Goal: Task Accomplishment & Management: Use online tool/utility

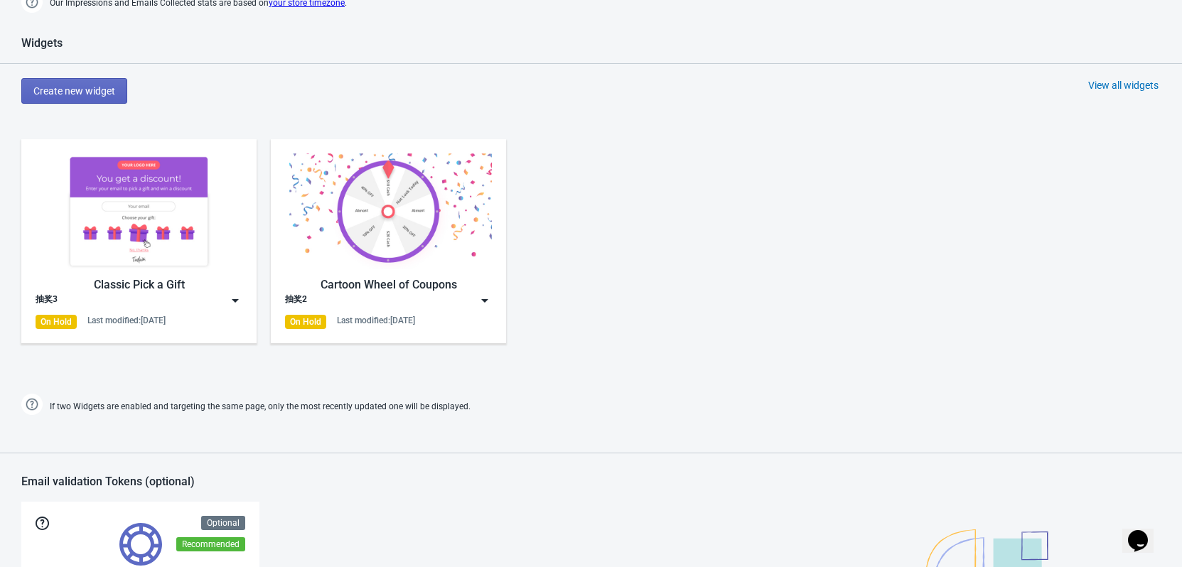
scroll to position [711, 0]
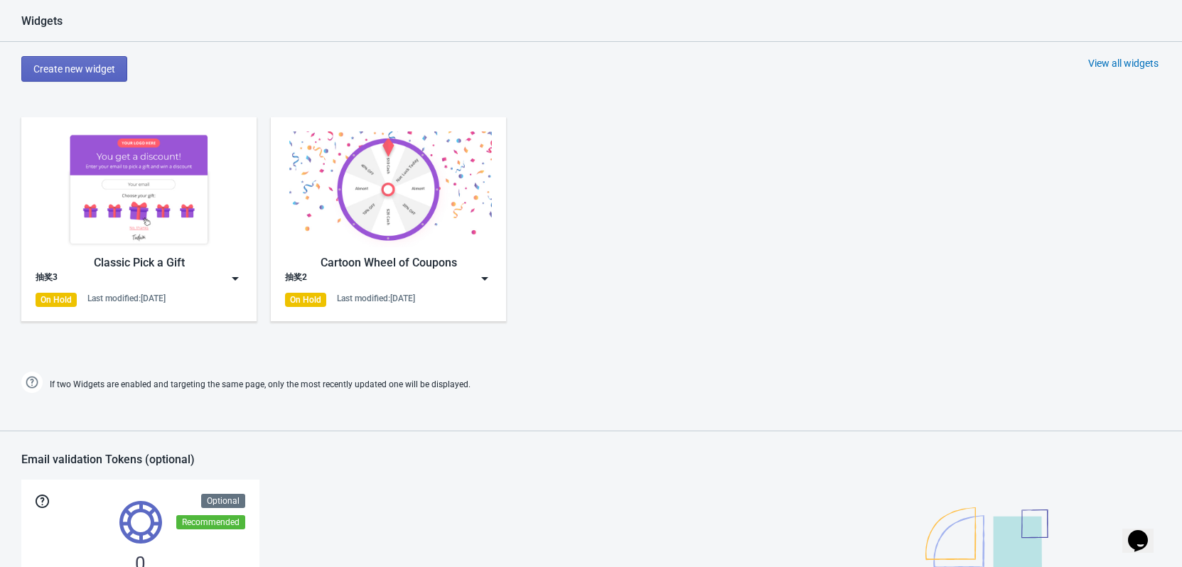
click at [235, 278] on img at bounding box center [235, 279] width 14 height 14
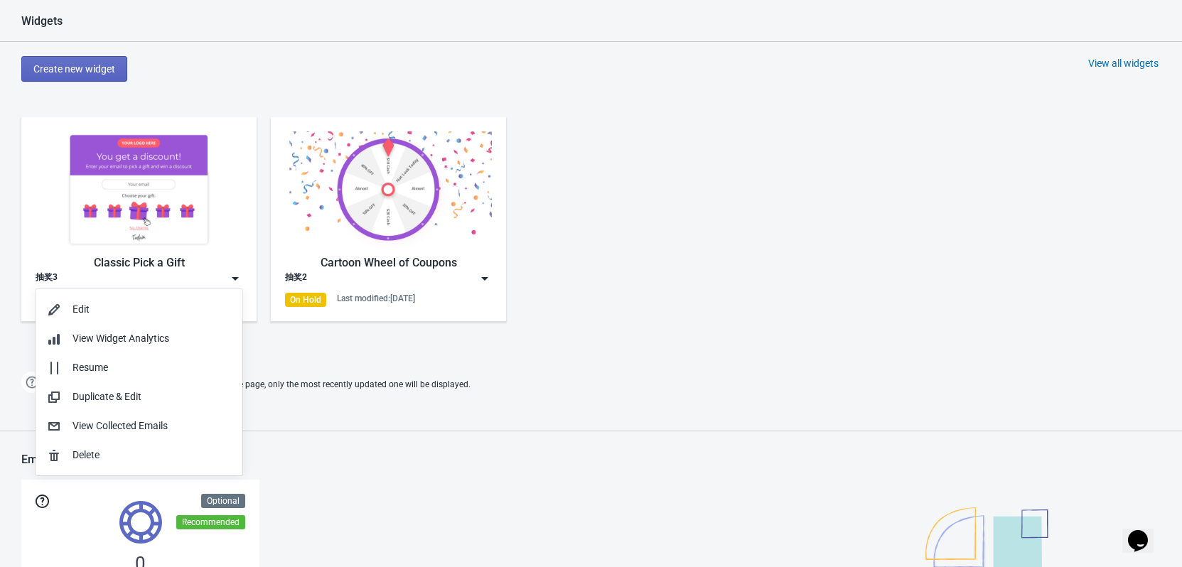
click at [663, 360] on div "Widgets Create new widget View all widgets Classic Pick a Gift 抽奖3 On Hold Last…" at bounding box center [591, 205] width 1182 height 382
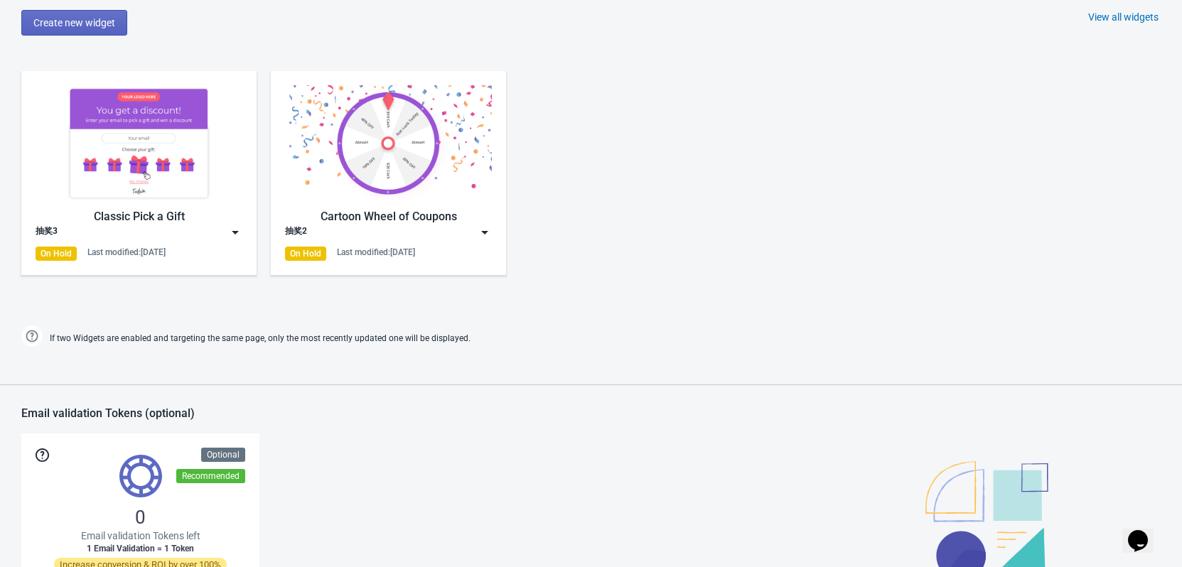
scroll to position [782, 0]
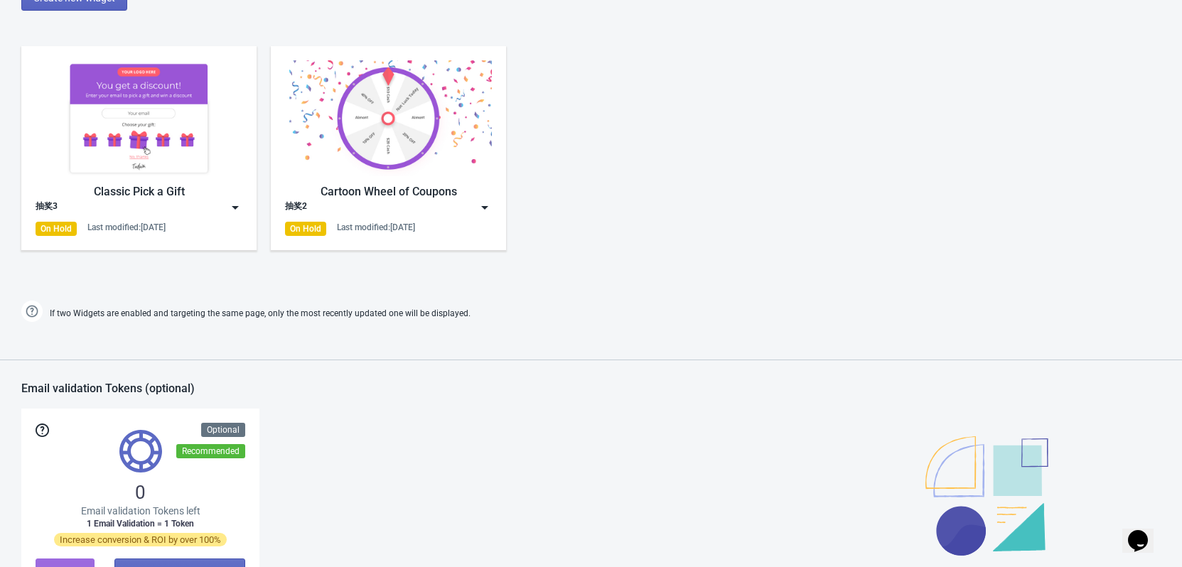
click at [482, 209] on img at bounding box center [485, 207] width 14 height 14
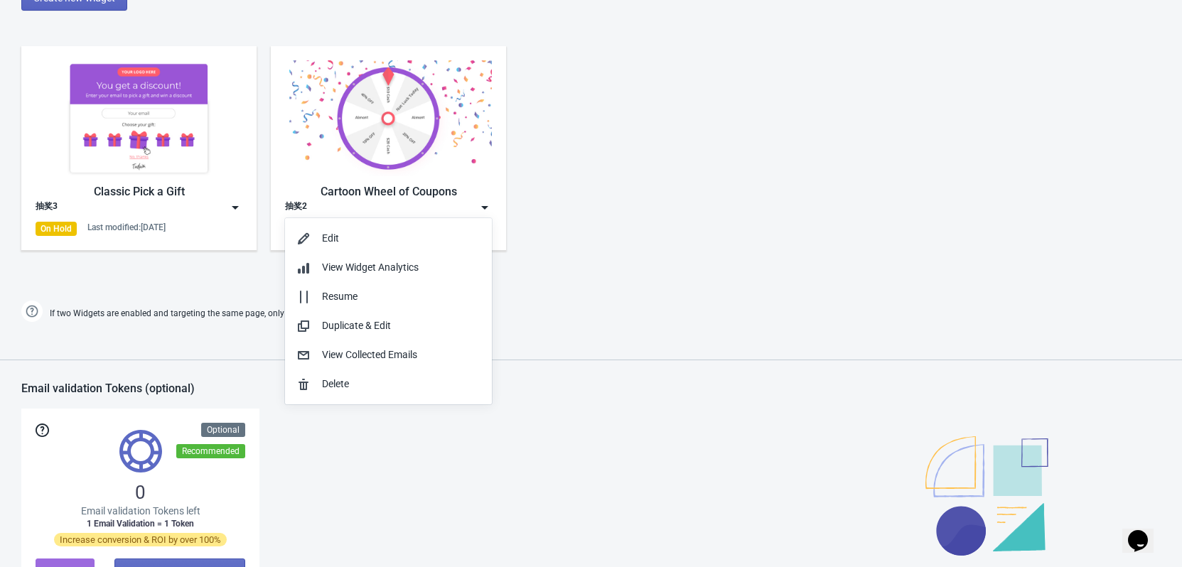
click at [605, 220] on div "Classic Pick a Gift 抽奖3 On Hold Last modified: 12.6.2025 Cartoon Wheel of Coupo…" at bounding box center [591, 160] width 1182 height 256
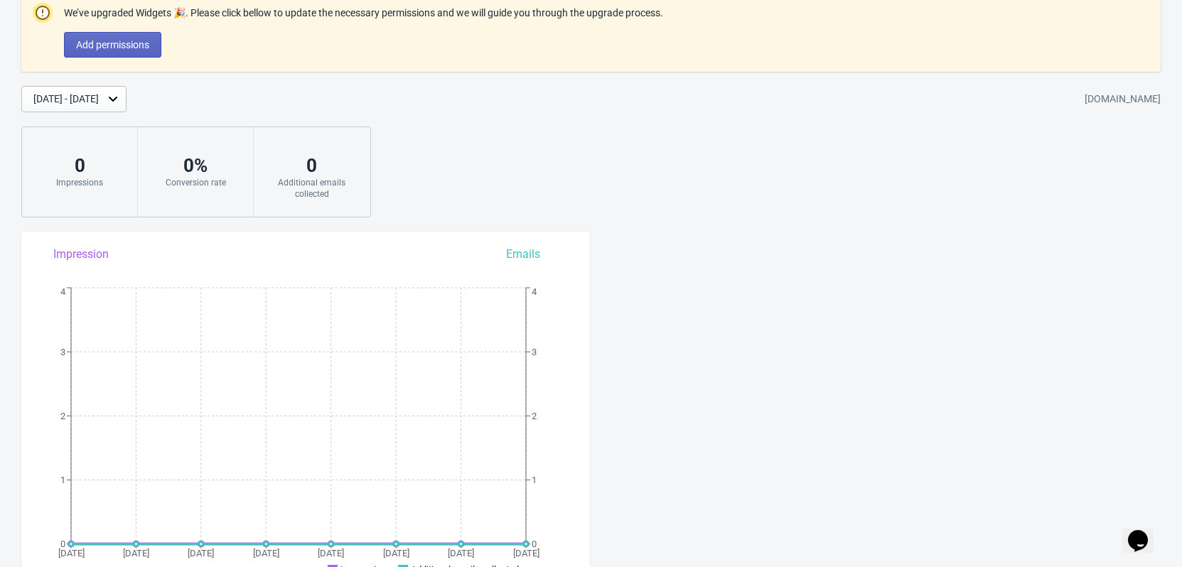
scroll to position [0, 0]
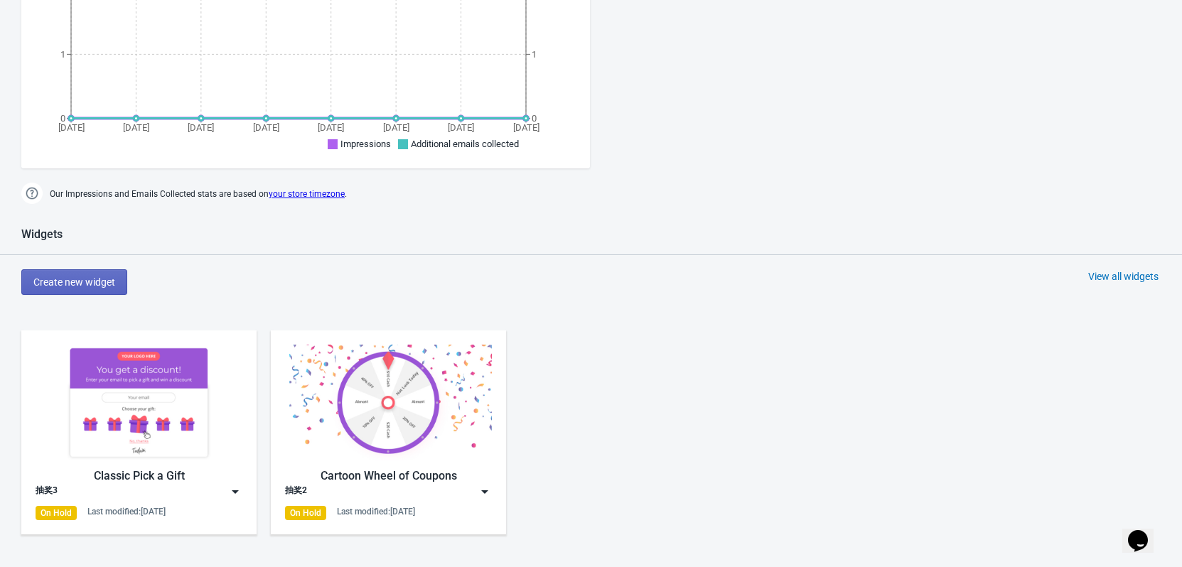
scroll to position [569, 0]
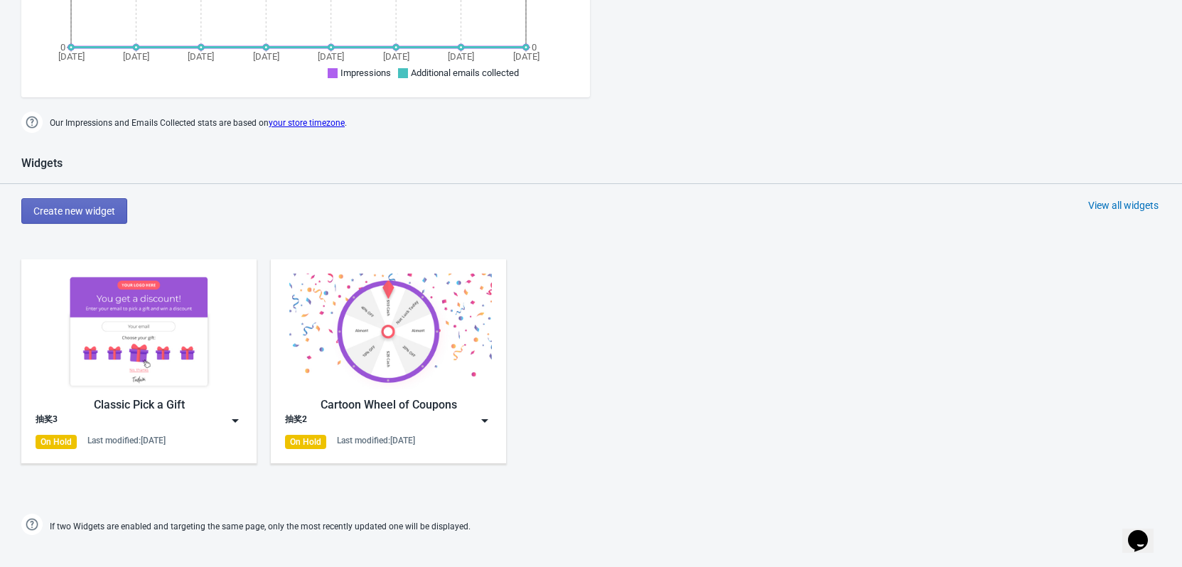
click at [239, 421] on img at bounding box center [235, 421] width 14 height 14
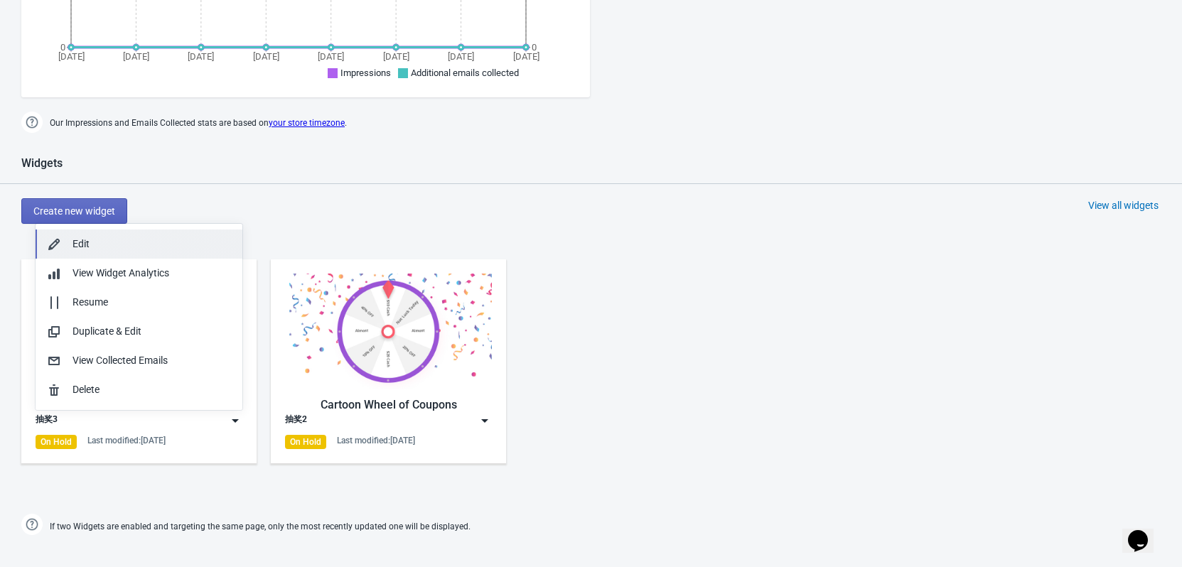
click at [88, 245] on div "Edit" at bounding box center [152, 244] width 159 height 15
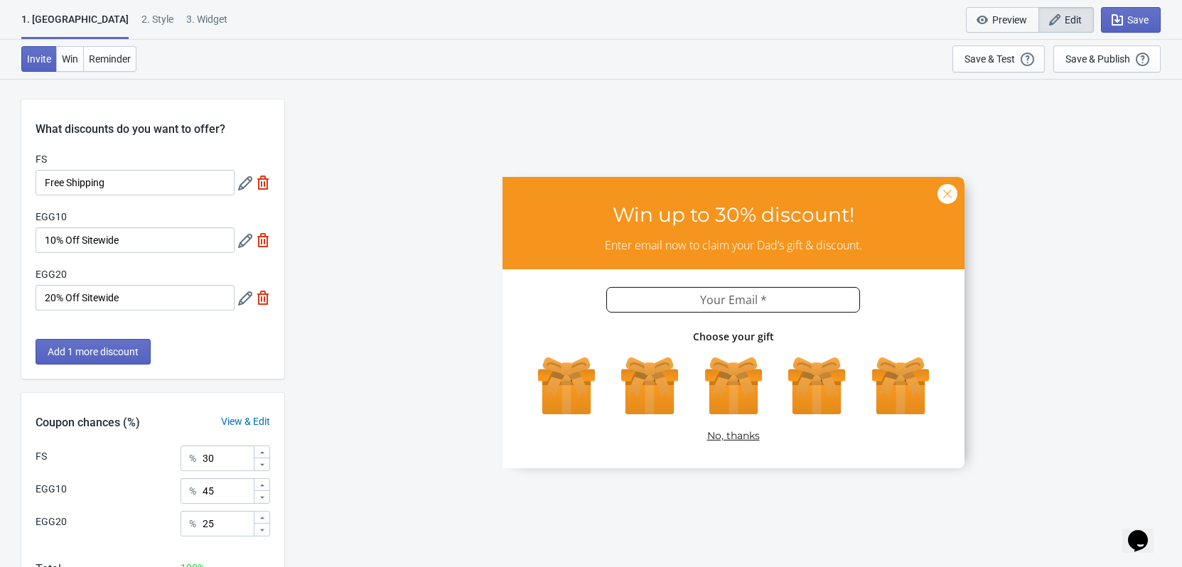
click at [1012, 21] on span "Preview" at bounding box center [1009, 19] width 35 height 11
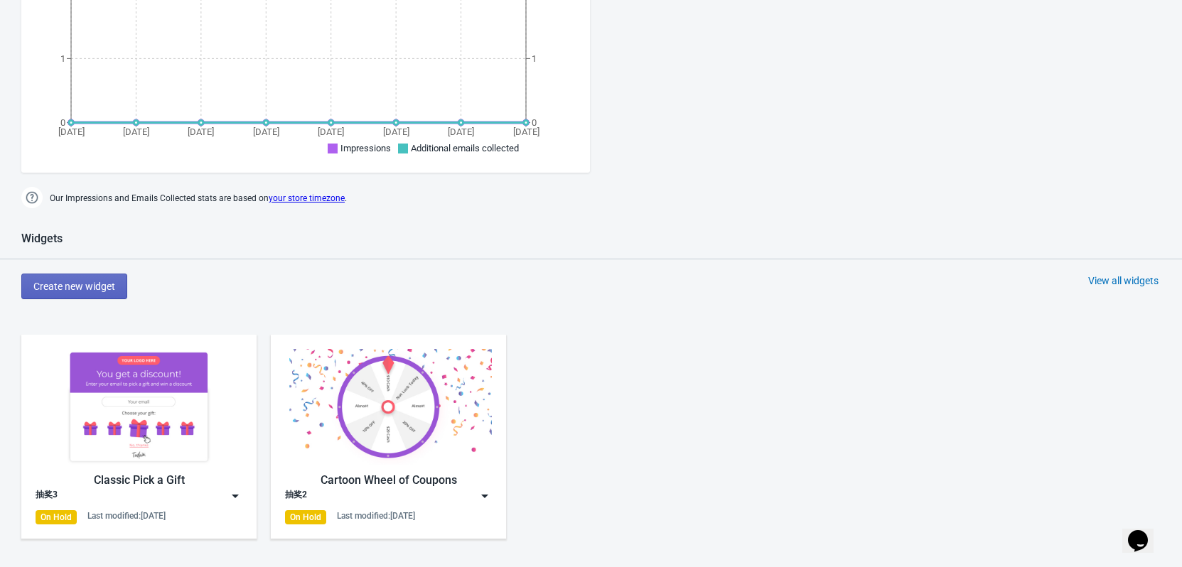
scroll to position [569, 0]
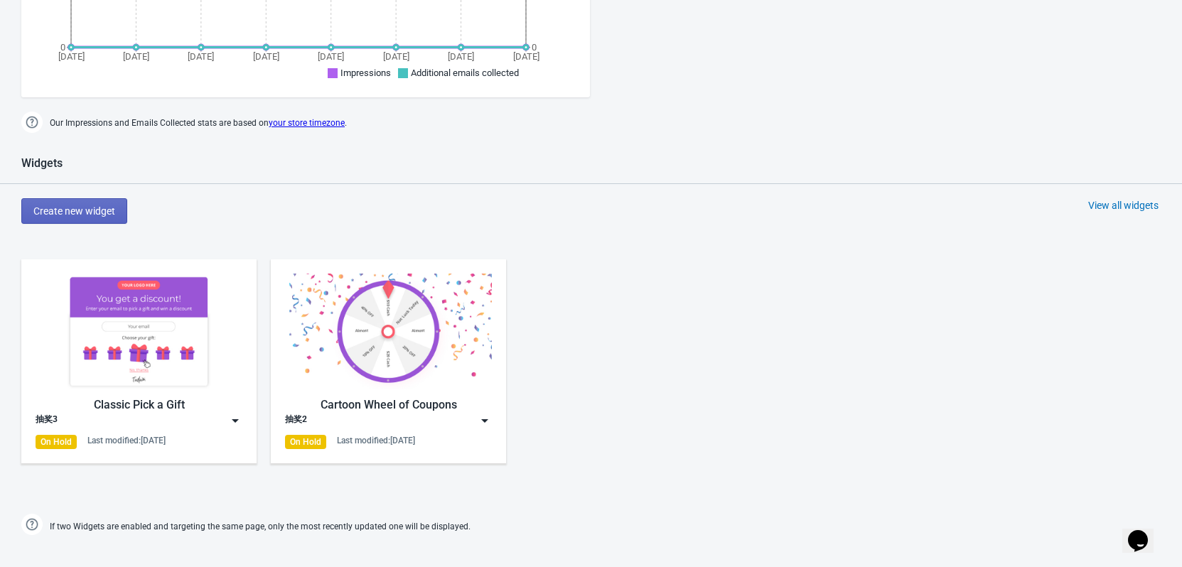
click at [241, 423] on img at bounding box center [235, 421] width 14 height 14
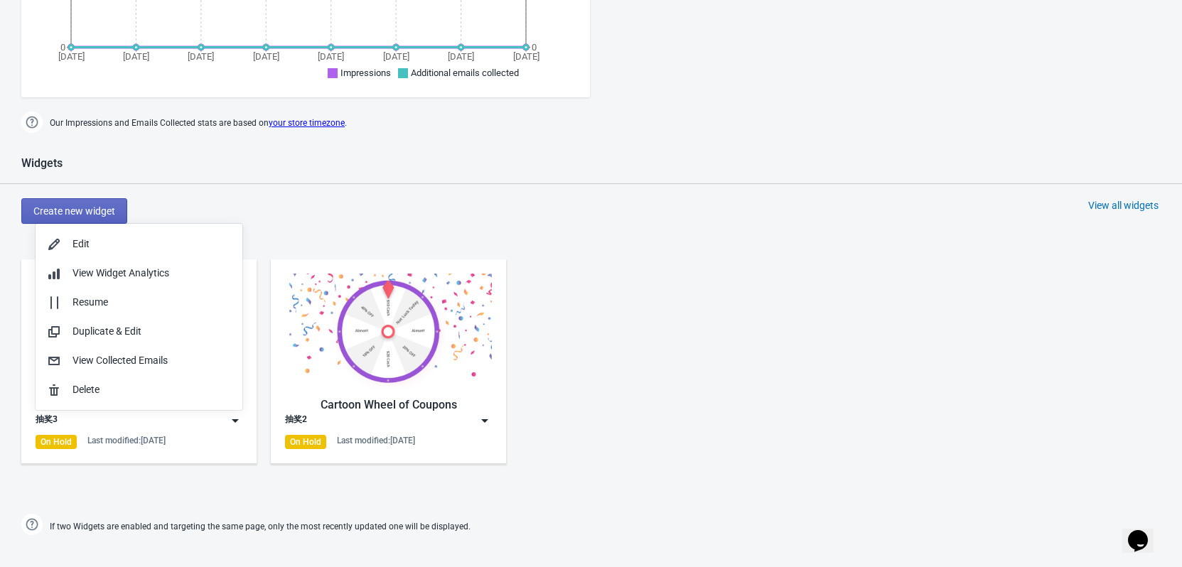
click at [880, 323] on div "Classic Pick a Gift 抽奖3 On Hold Last modified: 12.6.2025 Cartoon Wheel of Coupo…" at bounding box center [591, 373] width 1182 height 256
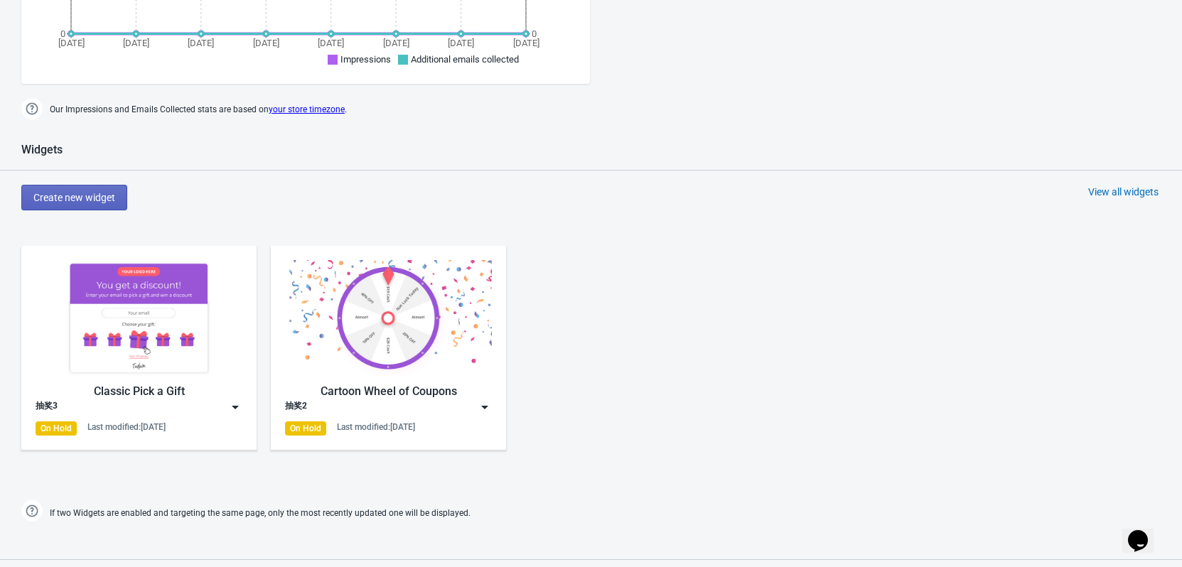
scroll to position [711, 0]
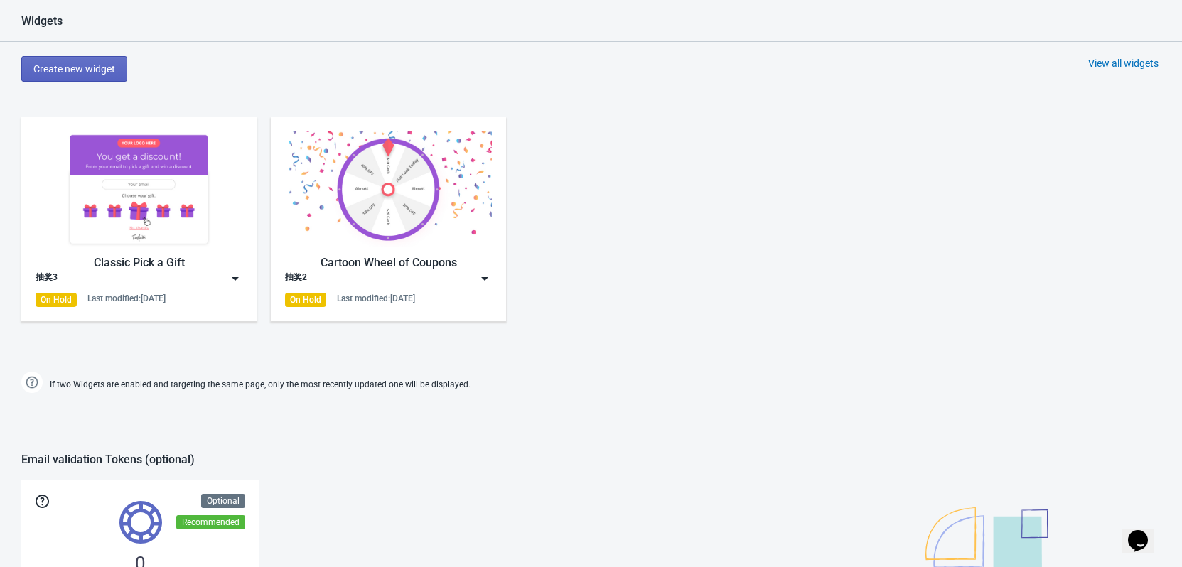
click at [239, 280] on img at bounding box center [235, 279] width 14 height 14
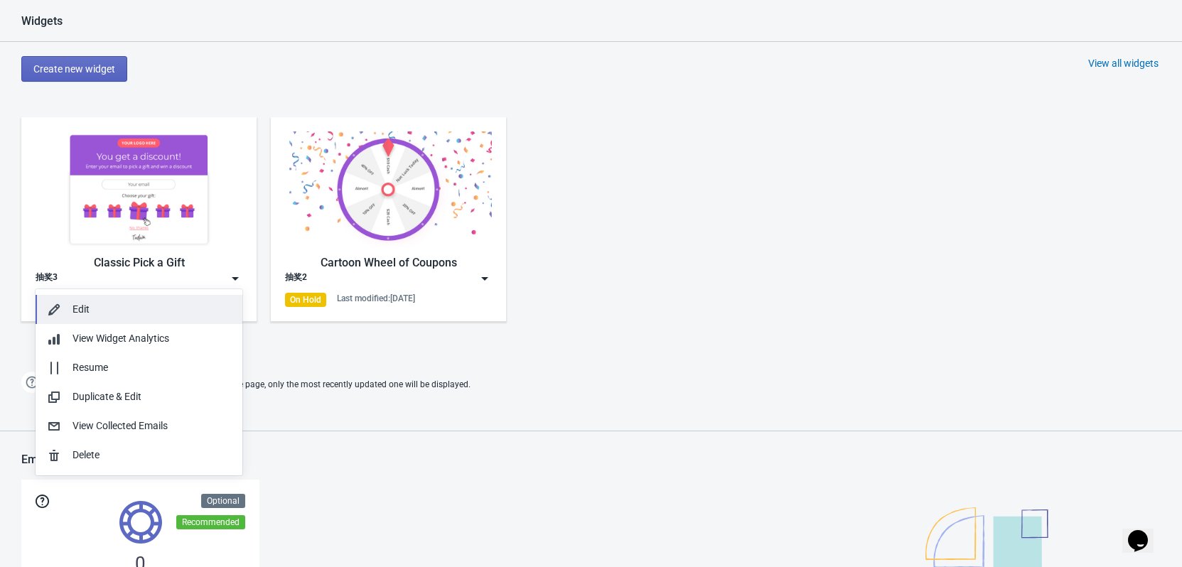
click at [77, 311] on div "Edit" at bounding box center [152, 309] width 159 height 15
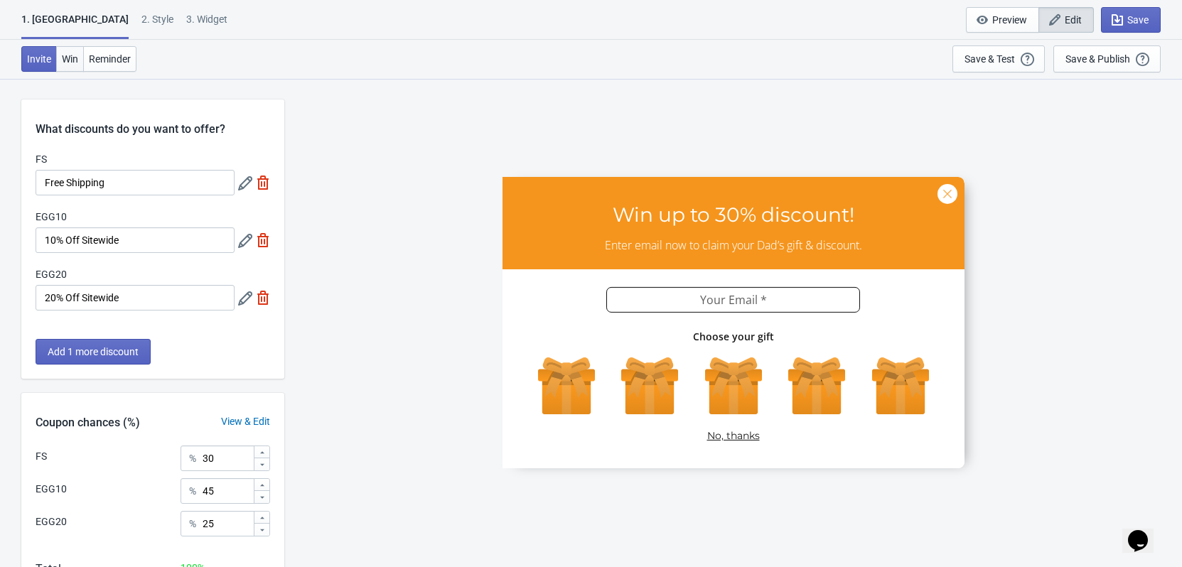
click at [69, 62] on span "Win" at bounding box center [70, 58] width 16 height 11
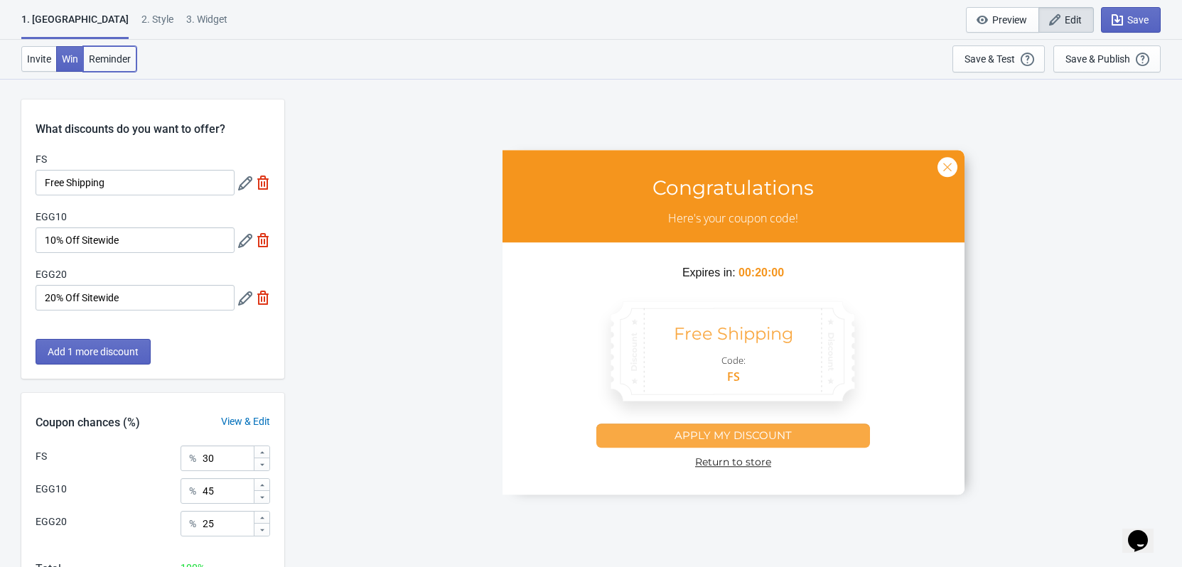
click at [103, 60] on span "Reminder" at bounding box center [110, 58] width 42 height 11
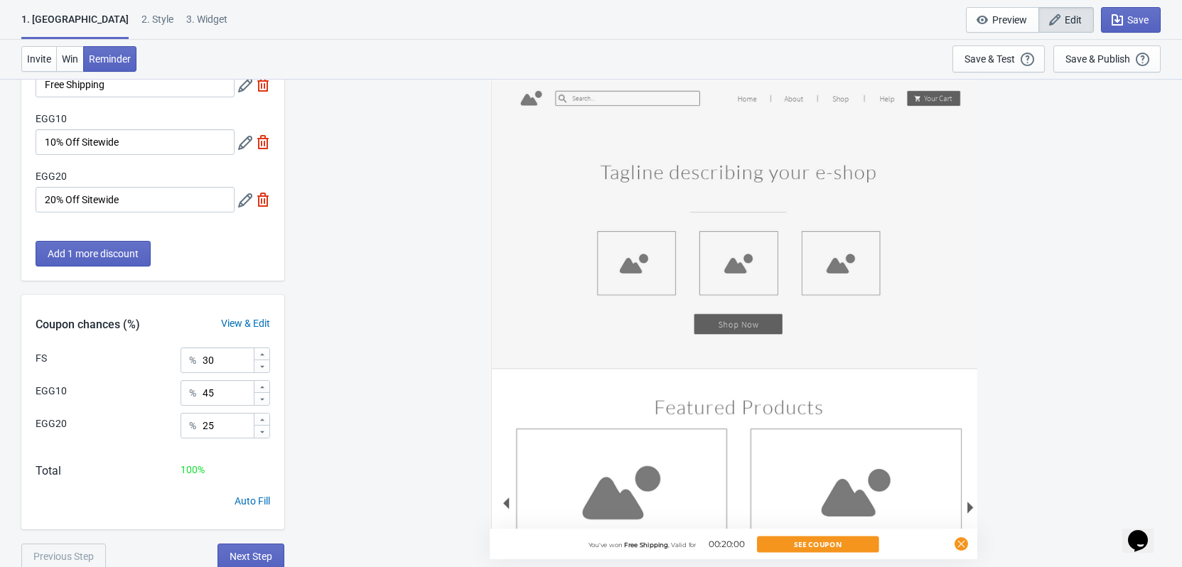
scroll to position [100, 0]
click at [33, 55] on span "Invite" at bounding box center [39, 58] width 24 height 11
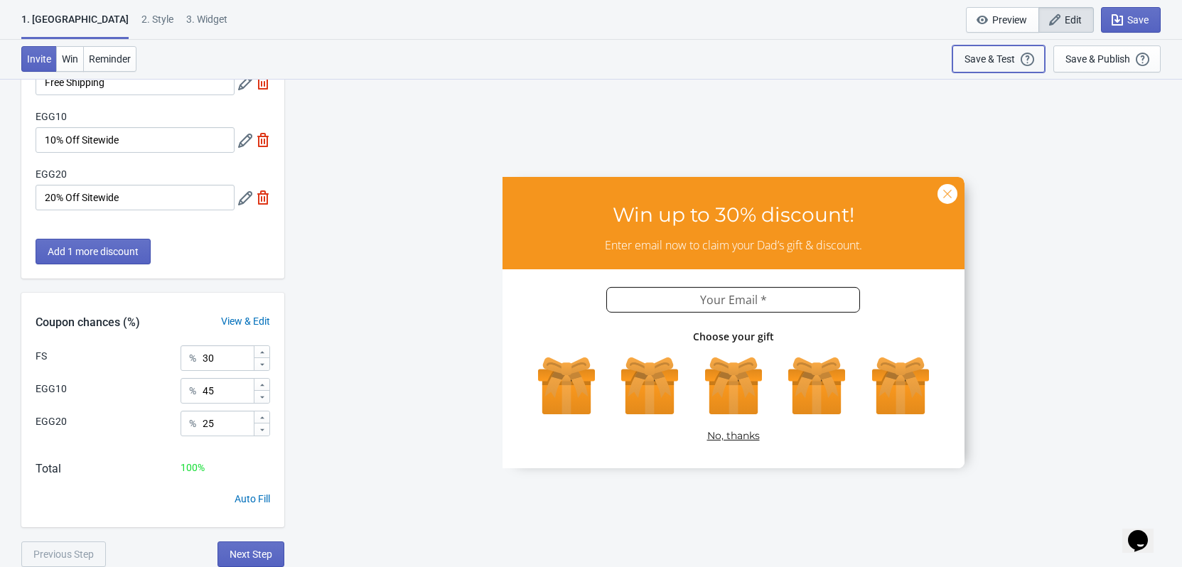
click at [1003, 62] on div "Save & Test" at bounding box center [990, 58] width 50 height 11
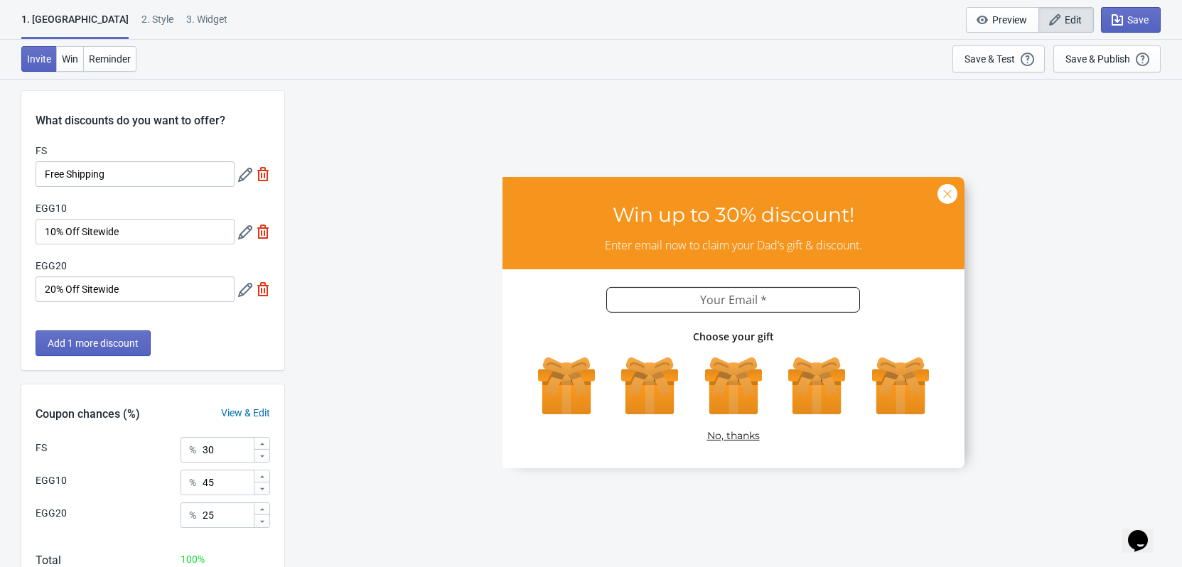
scroll to position [0, 0]
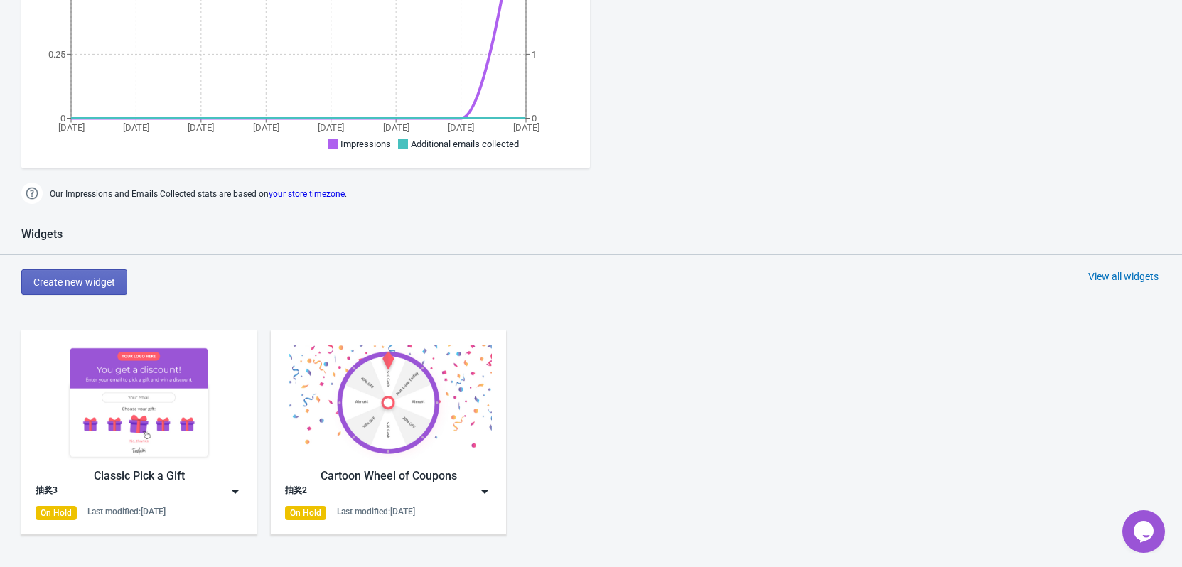
scroll to position [711, 0]
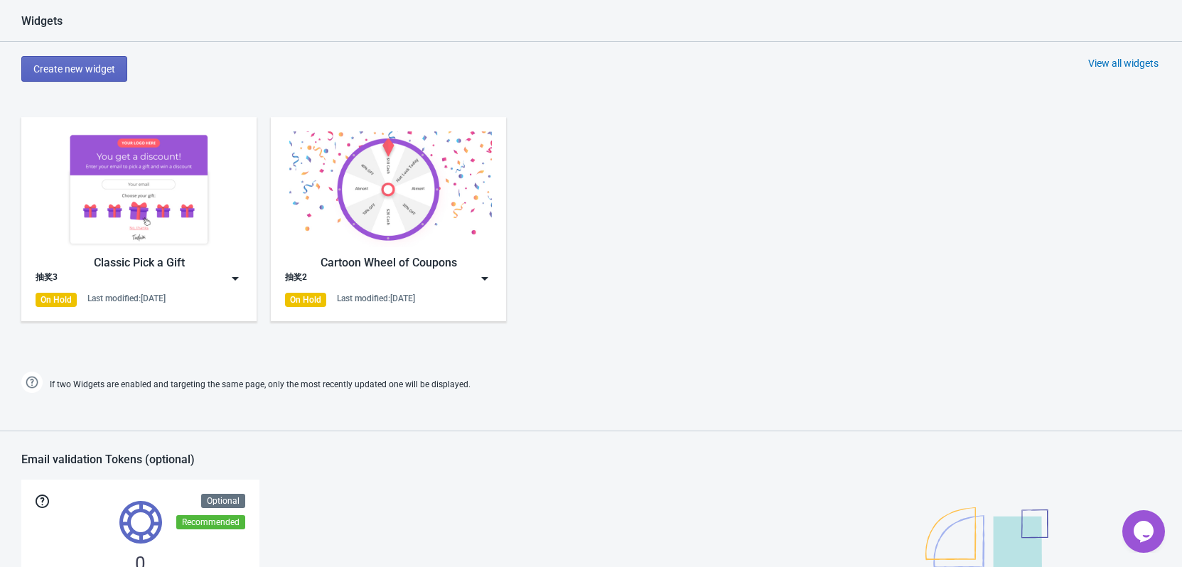
click at [484, 282] on img at bounding box center [485, 279] width 14 height 14
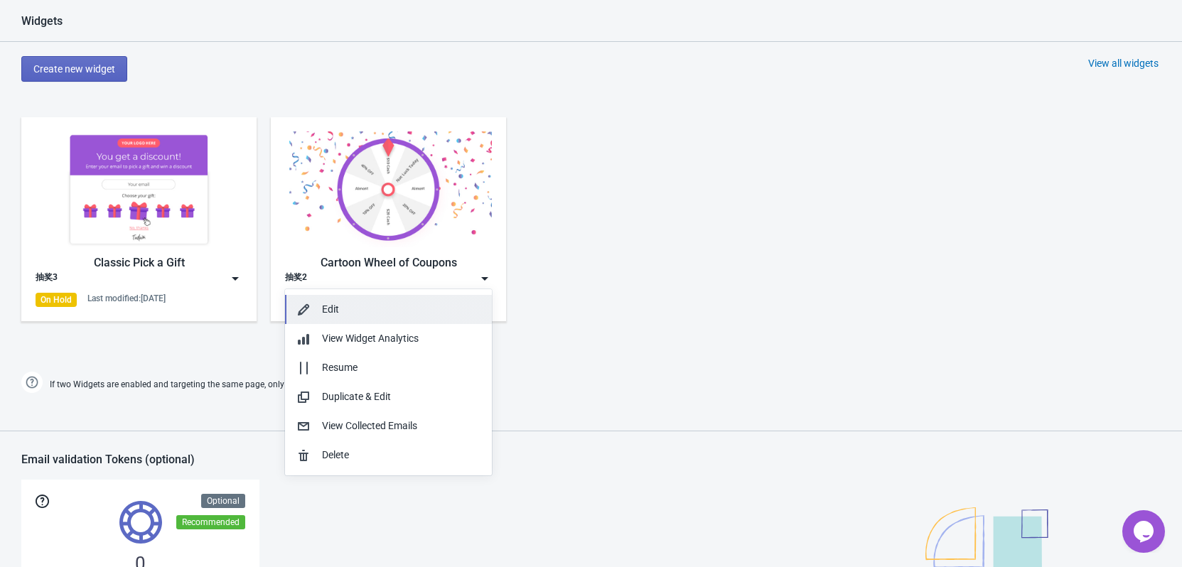
click at [349, 314] on div "Edit" at bounding box center [401, 309] width 159 height 15
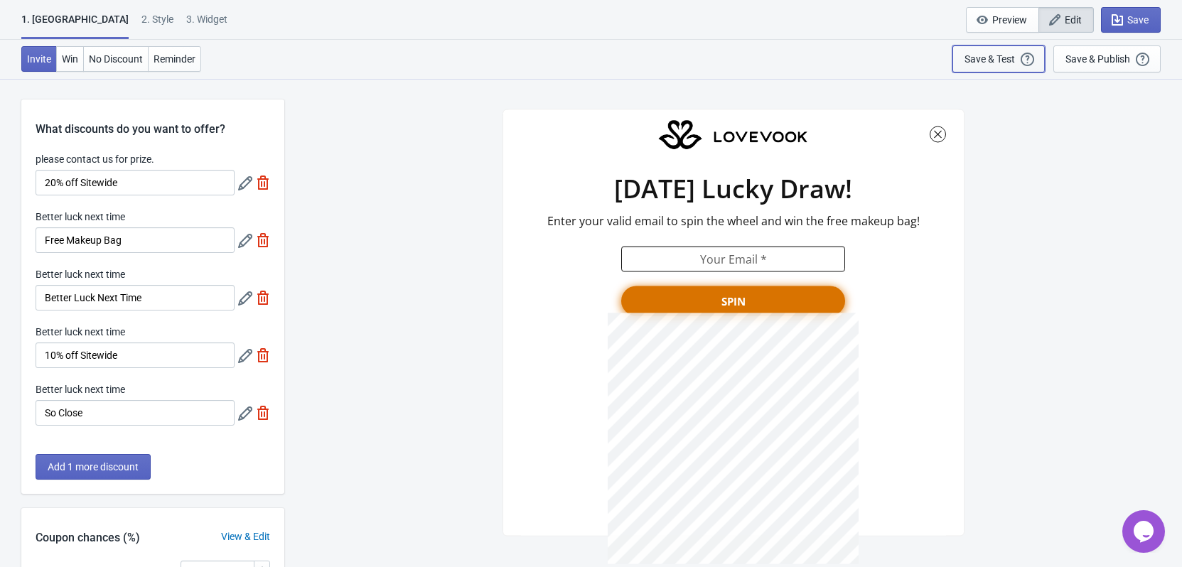
click at [993, 60] on div "Save & Test" at bounding box center [990, 58] width 50 height 11
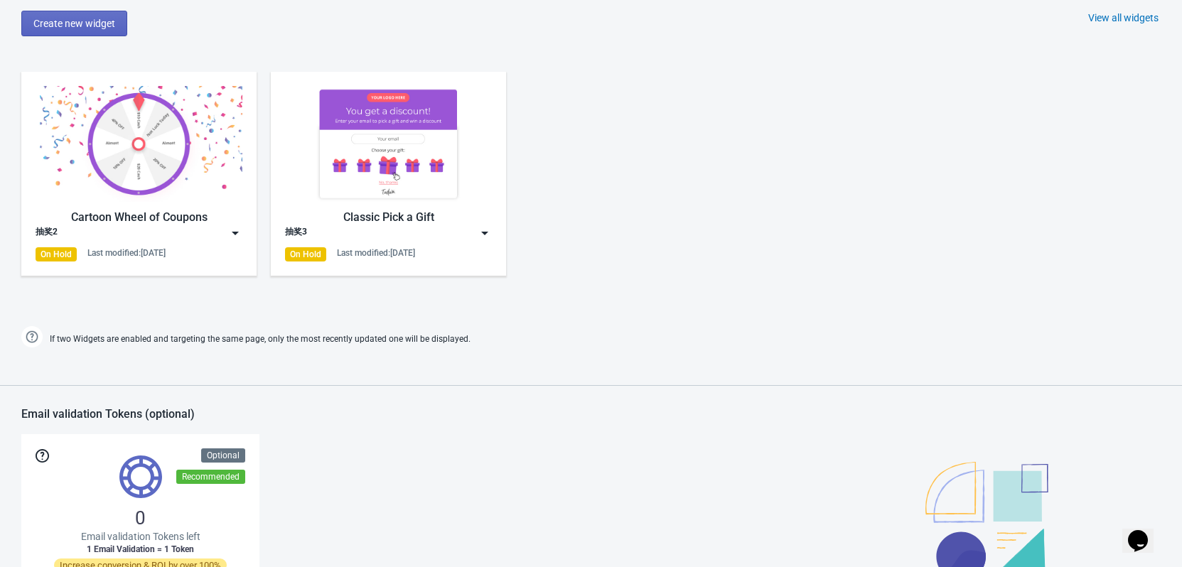
scroll to position [782, 0]
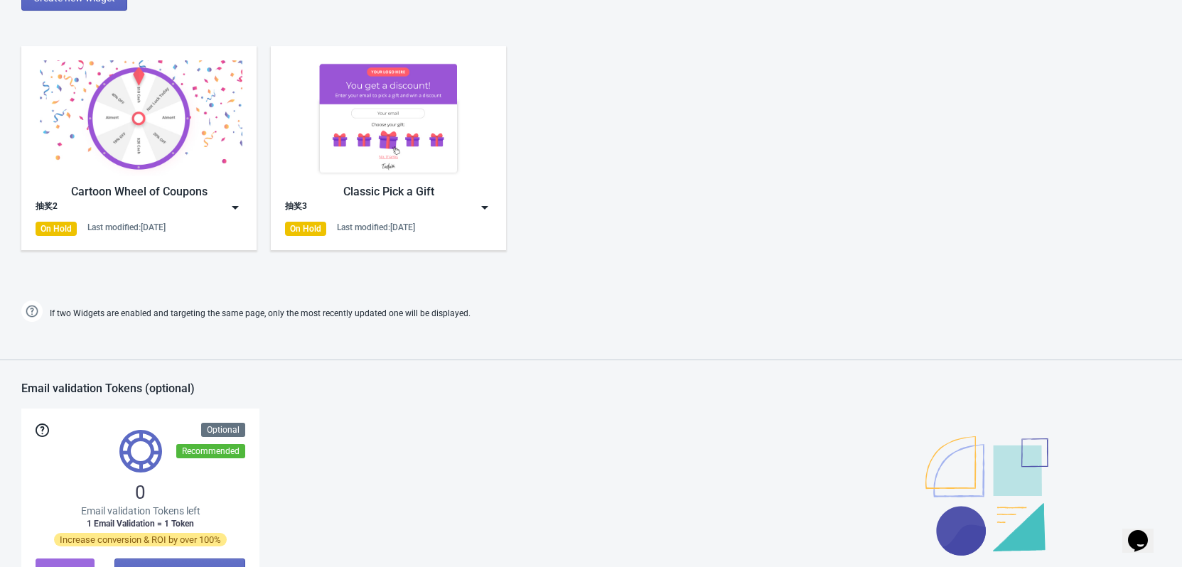
click at [625, 208] on div "Cartoon Wheel of Coupons 抽奖2 On Hold Last modified: [DATE] Classic Pick a Gift …" at bounding box center [591, 160] width 1182 height 256
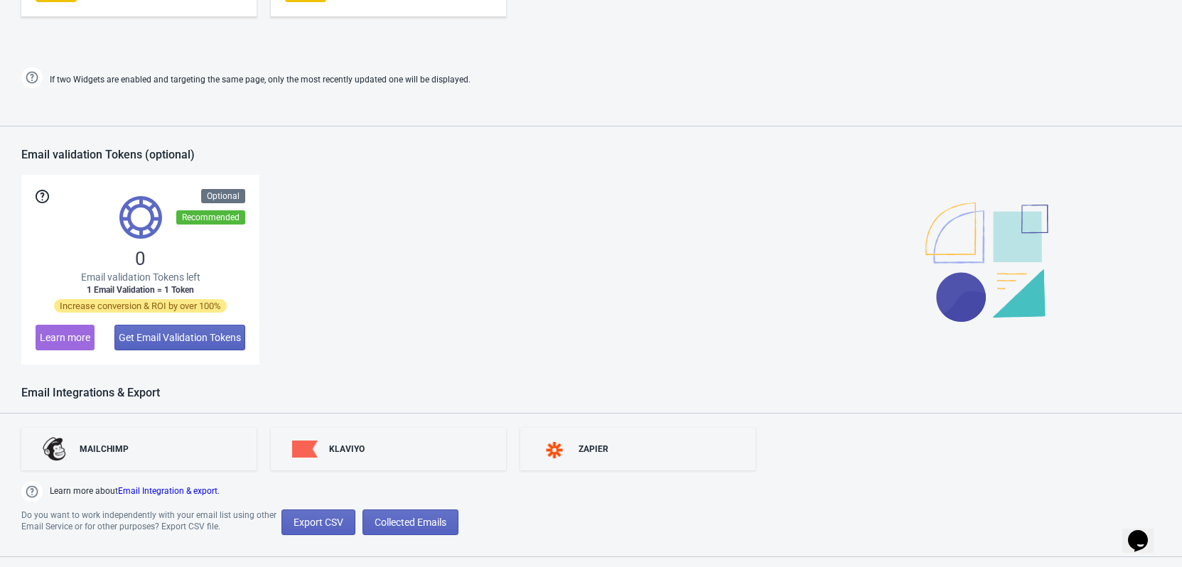
scroll to position [1041, 0]
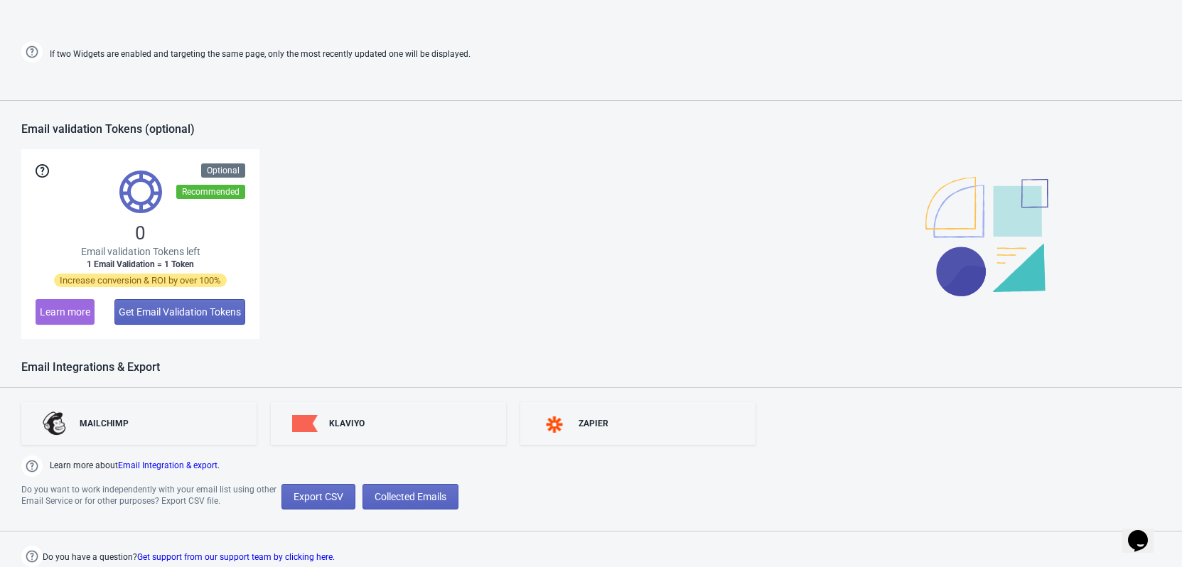
click at [1148, 533] on icon "Chat widget" at bounding box center [1138, 540] width 20 height 21
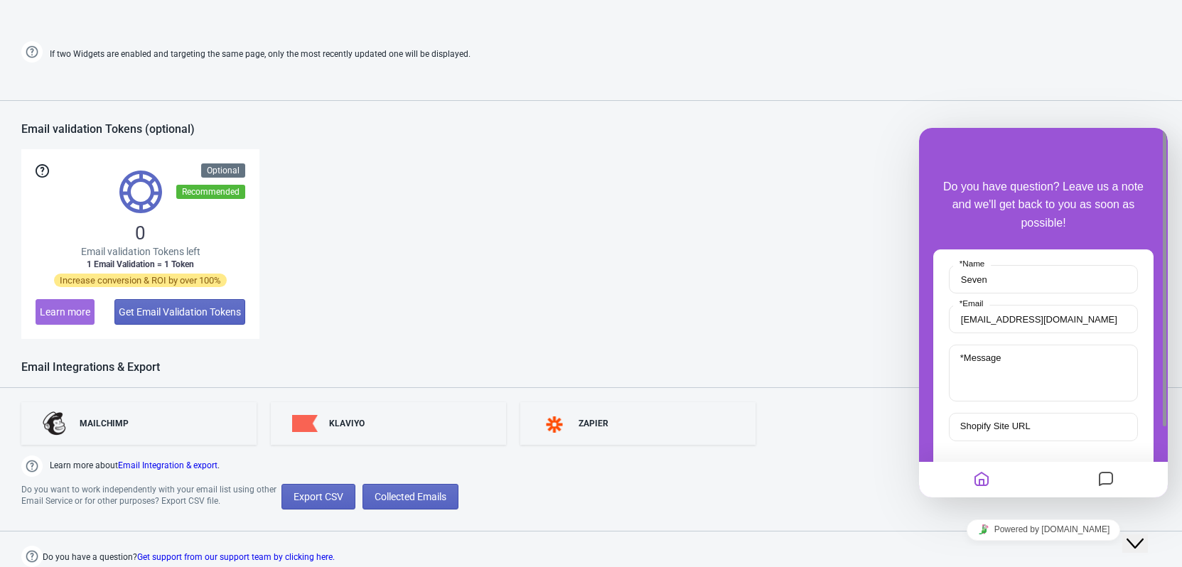
click at [1144, 535] on icon "Close Chat This icon closes the chat window." at bounding box center [1135, 543] width 17 height 17
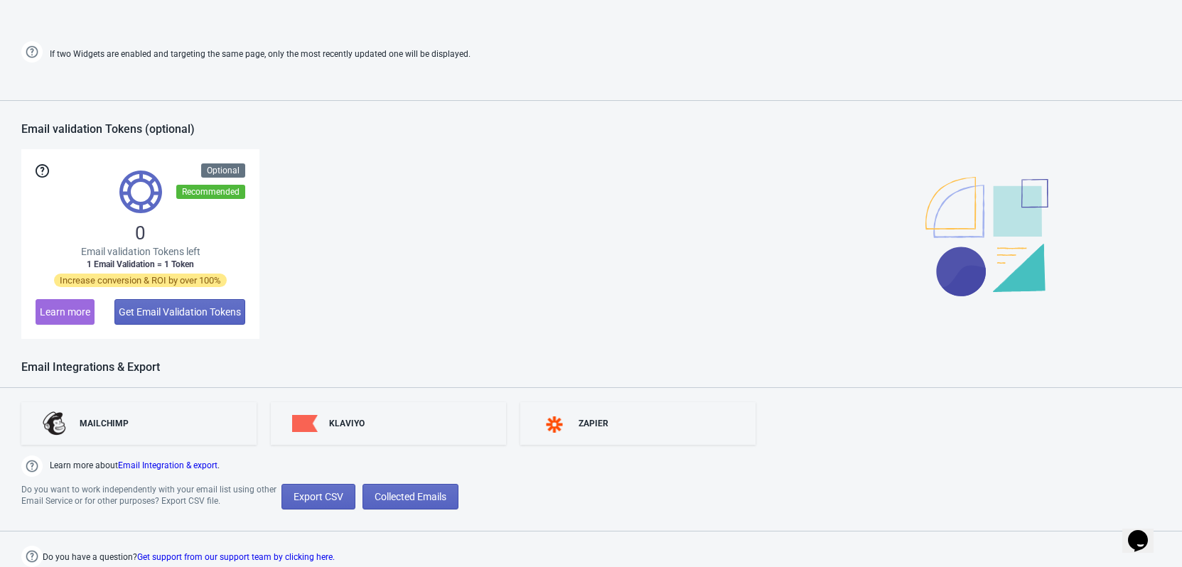
click at [1129, 277] on div at bounding box center [1043, 244] width 235 height 190
click at [1115, 250] on div at bounding box center [1043, 244] width 235 height 190
click at [1105, 247] on div at bounding box center [1043, 244] width 235 height 190
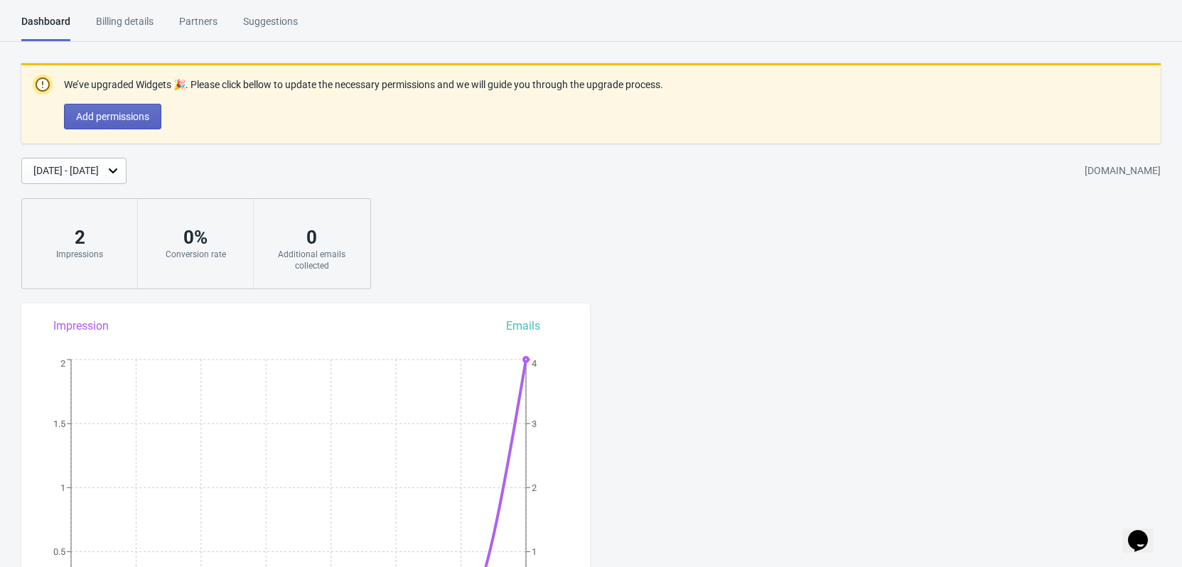
click at [127, 25] on div "Billing details" at bounding box center [125, 26] width 58 height 25
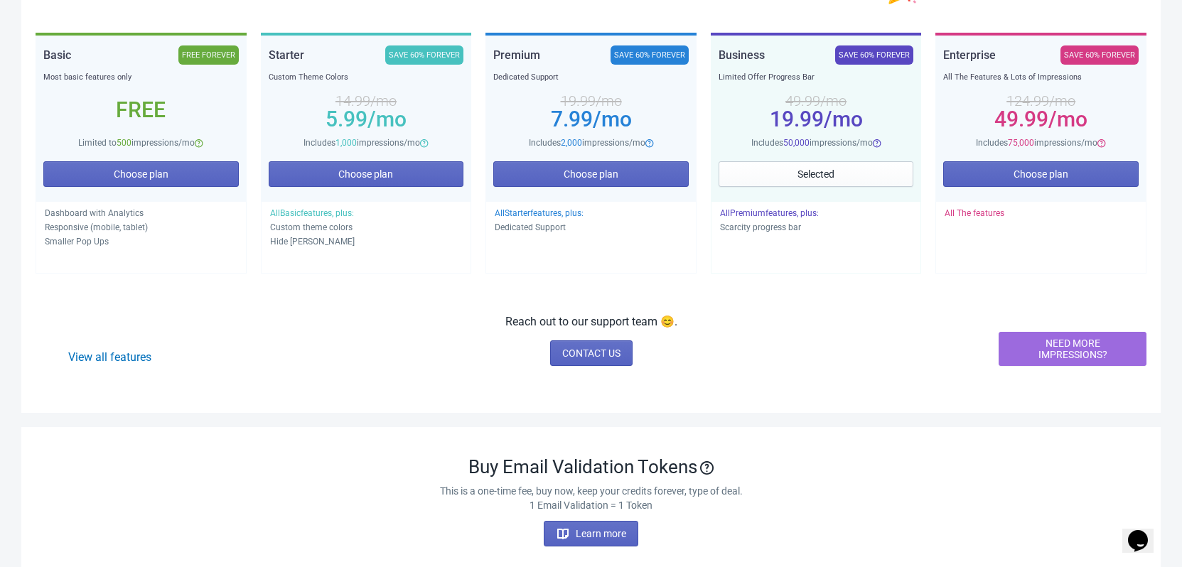
scroll to position [284, 0]
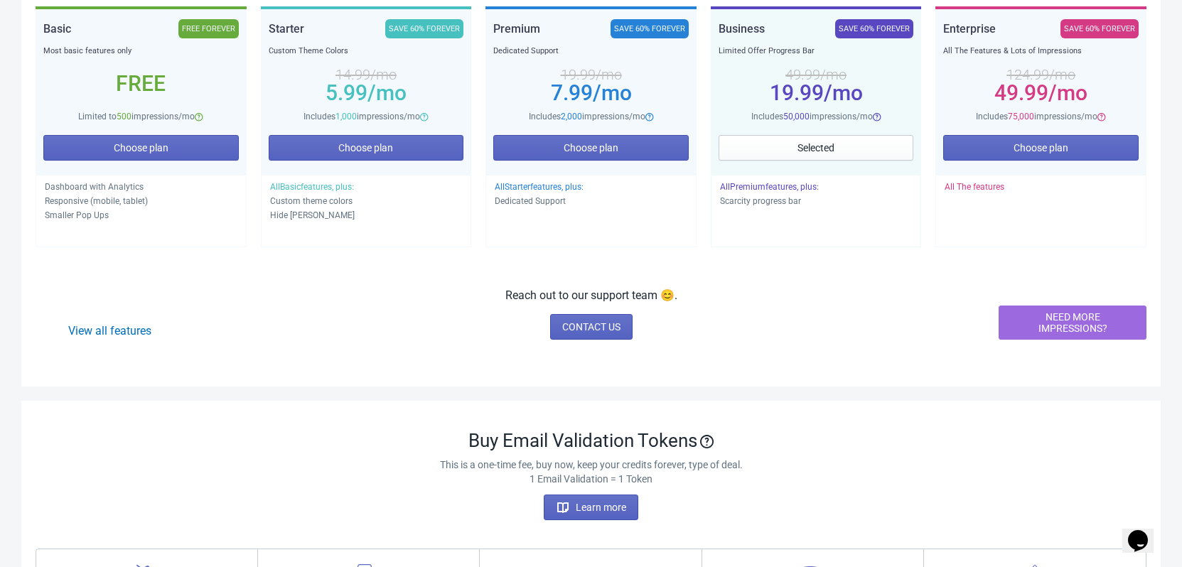
click at [1139, 530] on icon "Chat widget" at bounding box center [1138, 540] width 20 height 21
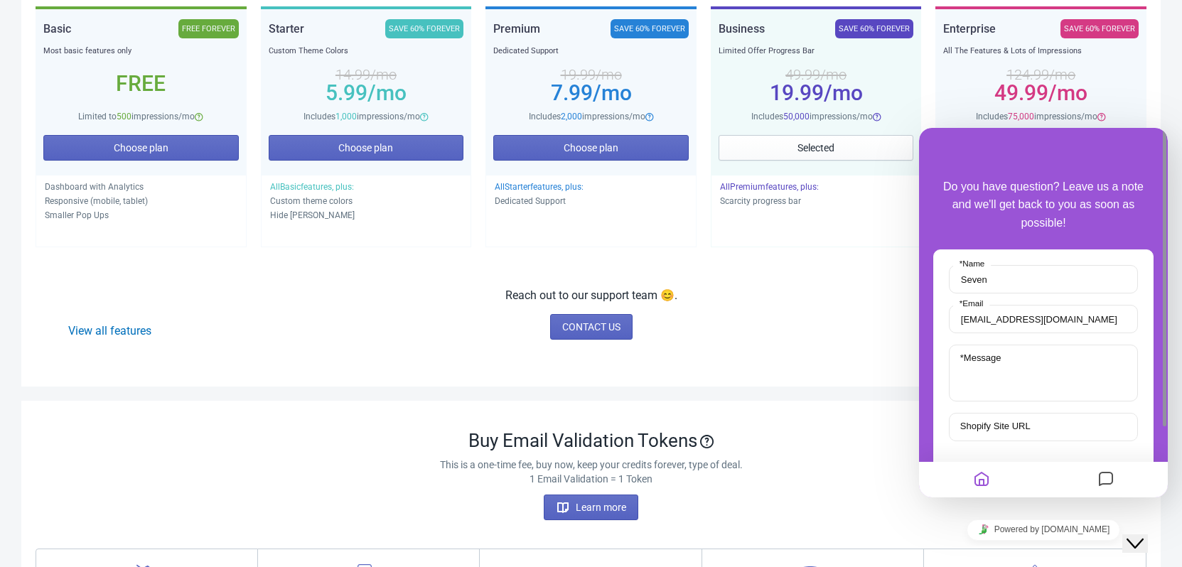
click at [1014, 378] on textarea "* Message" at bounding box center [1043, 373] width 189 height 57
click at [848, 329] on div "View all features Reach out to our support team 😊. CONTACT US NEED MORE IMPRESS…" at bounding box center [591, 313] width 1111 height 53
click at [1170, 101] on div "Dashboard Billing details Partners Suggestions Dashboard Billing details Partne…" at bounding box center [591, 432] width 1182 height 1404
click at [908, 323] on div "View all features Reach out to our support team 😊. CONTACT US NEED MORE IMPRESS…" at bounding box center [591, 313] width 1111 height 53
click at [817, 332] on div "View all features Reach out to our support team 😊. CONTACT US NEED MORE IMPRESS…" at bounding box center [591, 313] width 1111 height 53
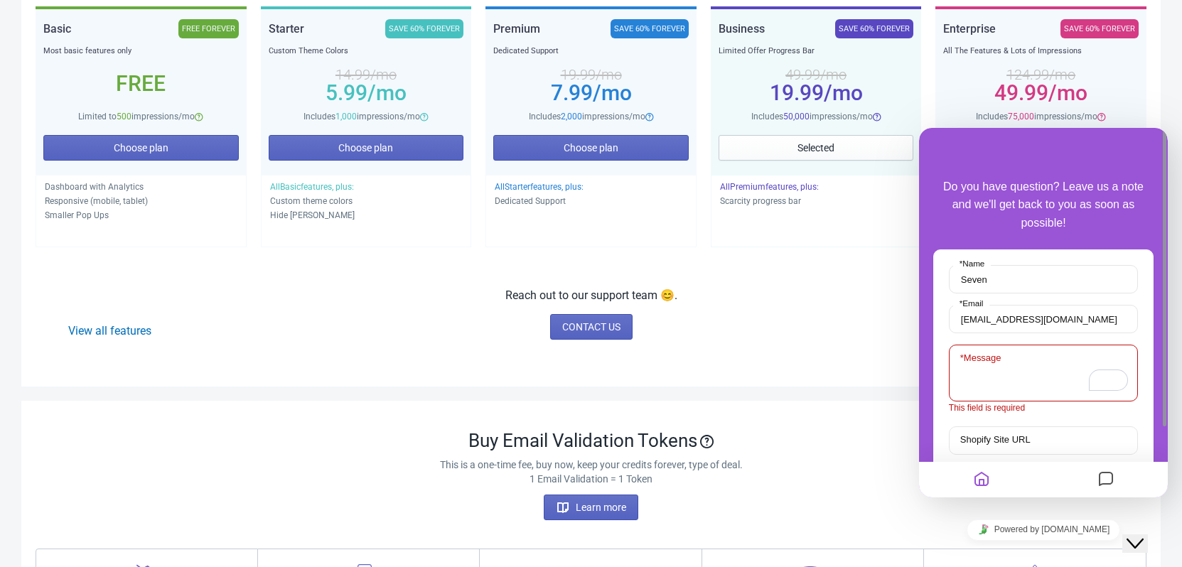
click at [1144, 539] on icon "Chat widget" at bounding box center [1135, 544] width 17 height 10
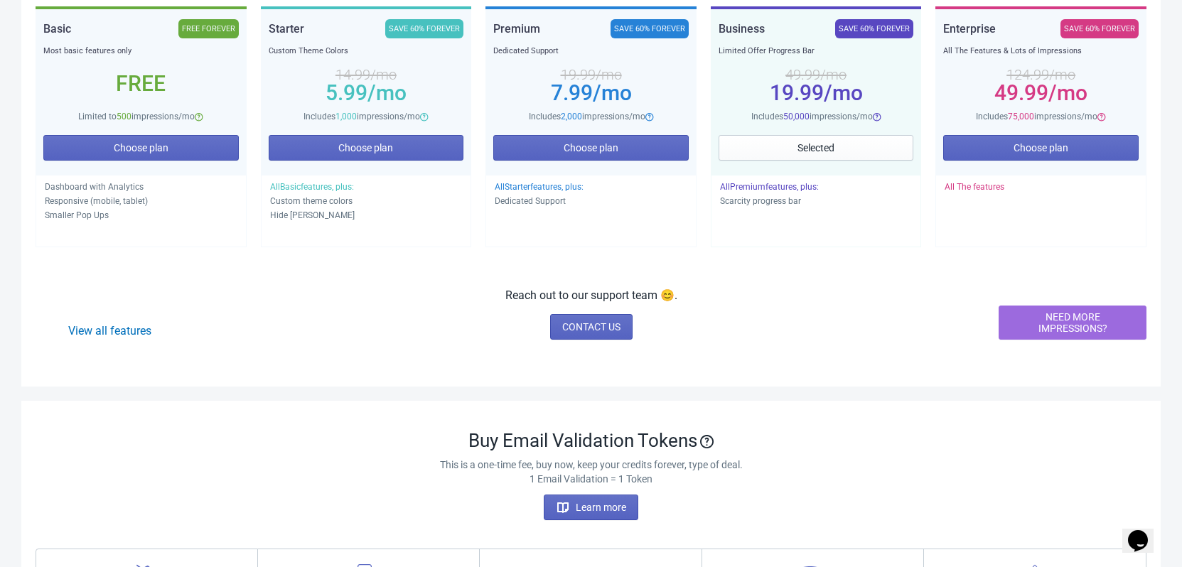
click at [852, 286] on div "Clear, Affordable Pricing MONTHLY YEARLY (Extra 20% OFF! 🎉) DISCOUNTED PLANS AV…" at bounding box center [591, 81] width 1140 height 612
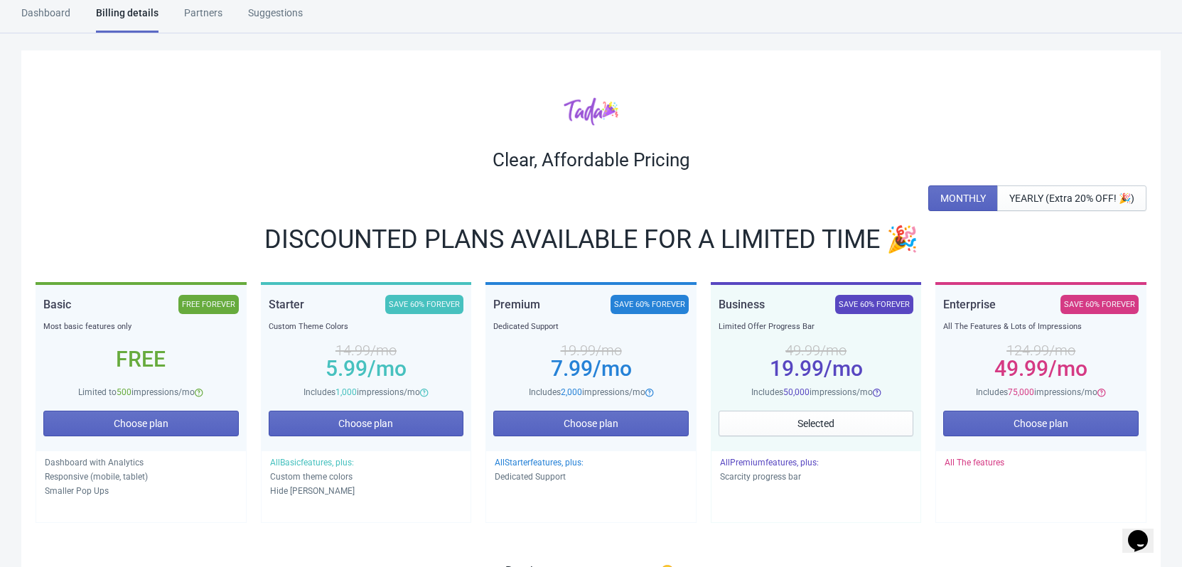
scroll to position [0, 0]
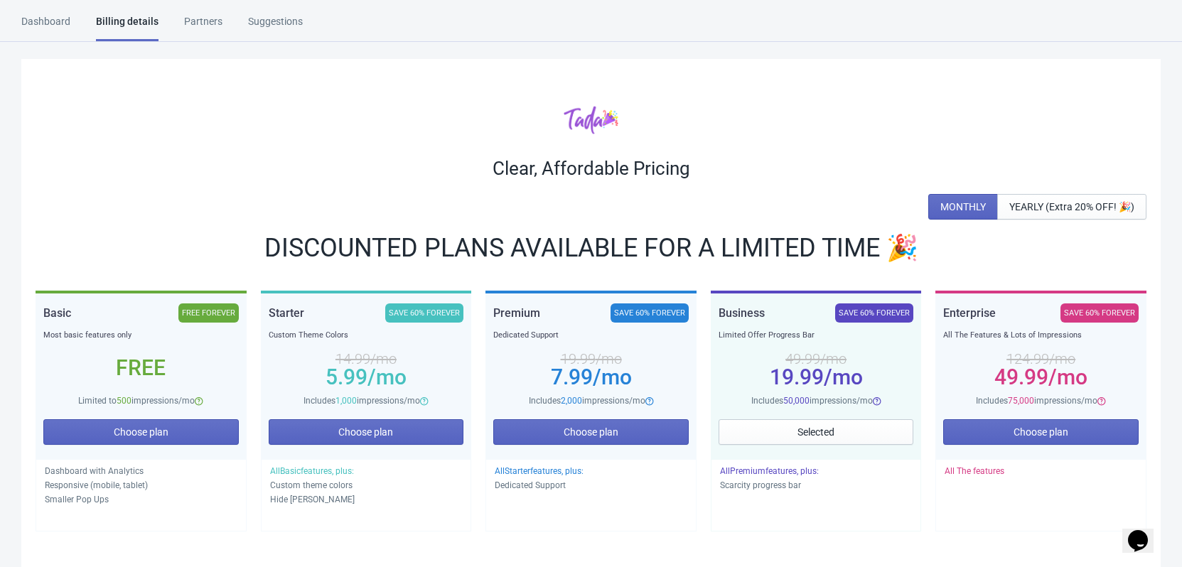
click at [44, 23] on div "Dashboard" at bounding box center [45, 26] width 49 height 25
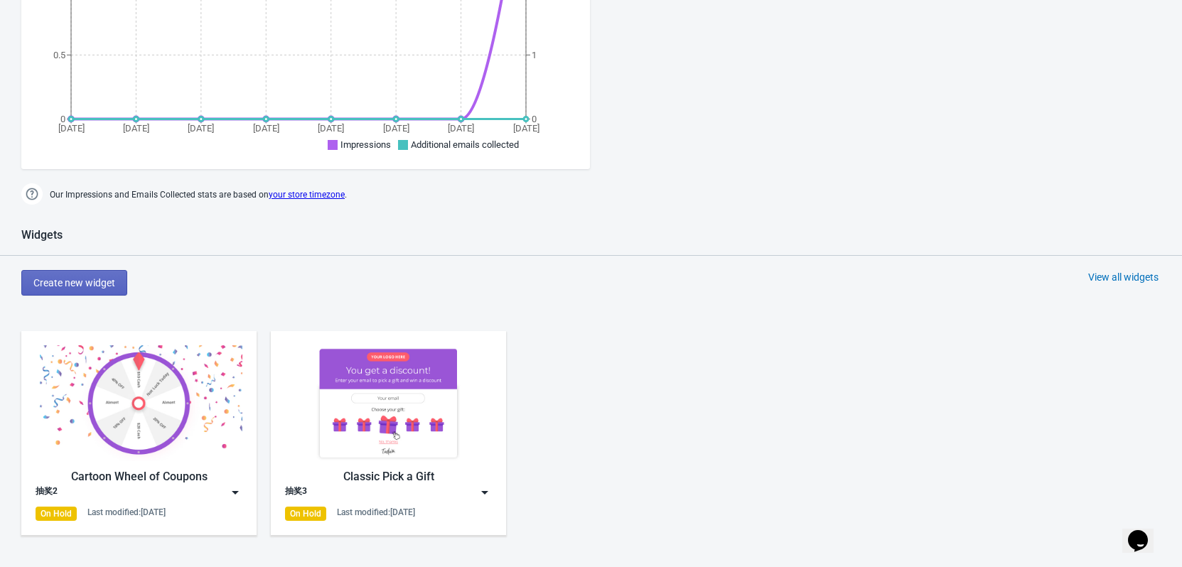
scroll to position [498, 0]
click at [690, 341] on div "Cartoon Wheel of Coupons 抽奖2 On Hold Last modified: [DATE] Classic Pick a Gift …" at bounding box center [591, 444] width 1182 height 256
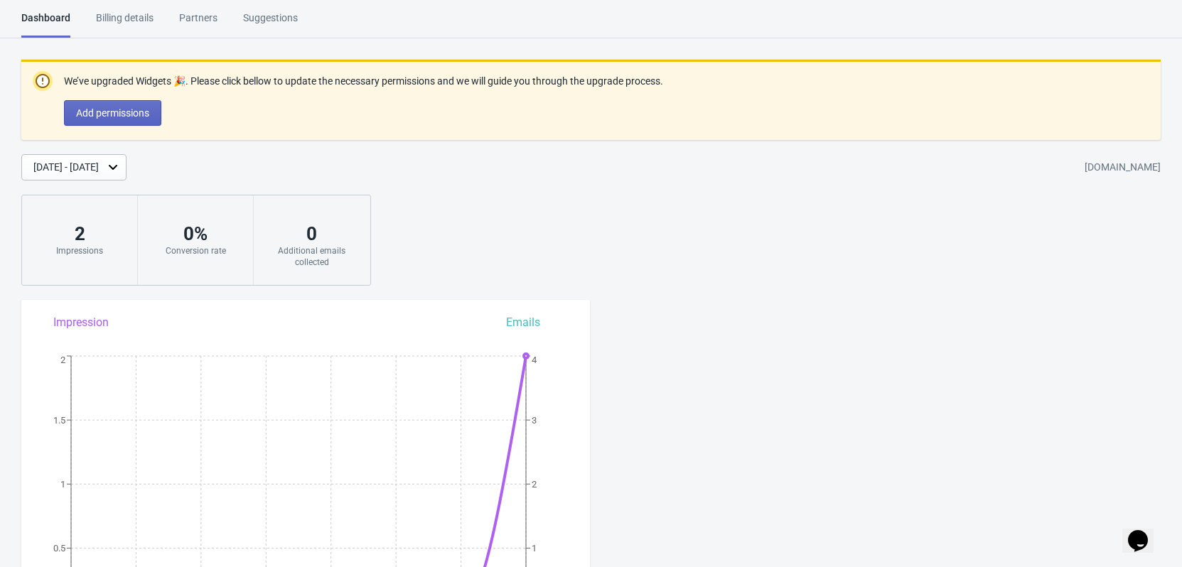
scroll to position [0, 0]
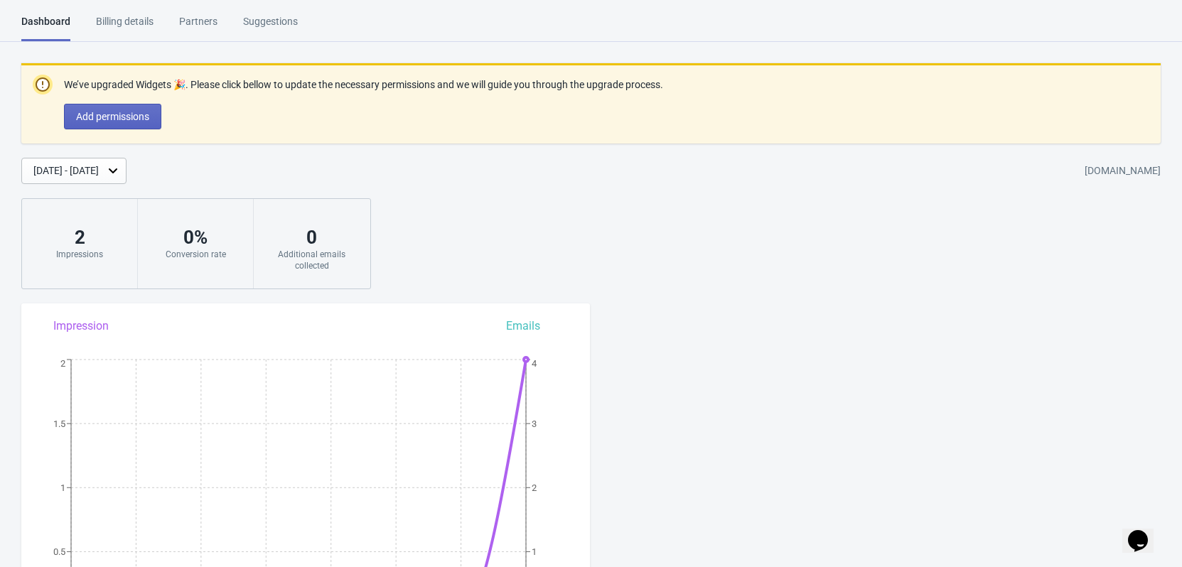
click at [98, 24] on div "Billing details" at bounding box center [125, 26] width 58 height 25
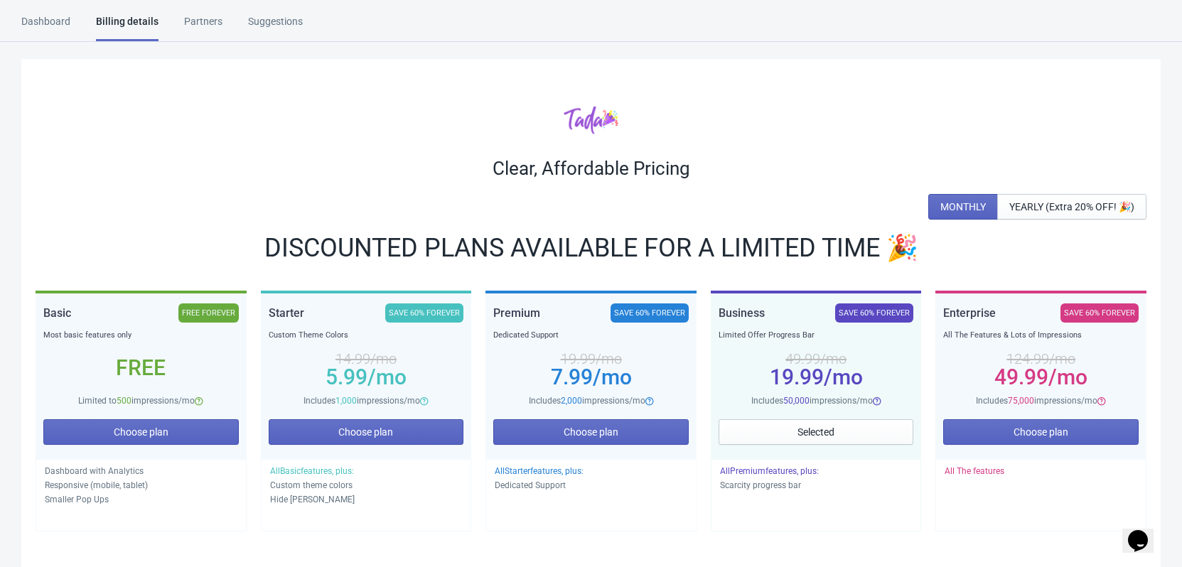
click at [205, 23] on div "Partners" at bounding box center [203, 26] width 38 height 25
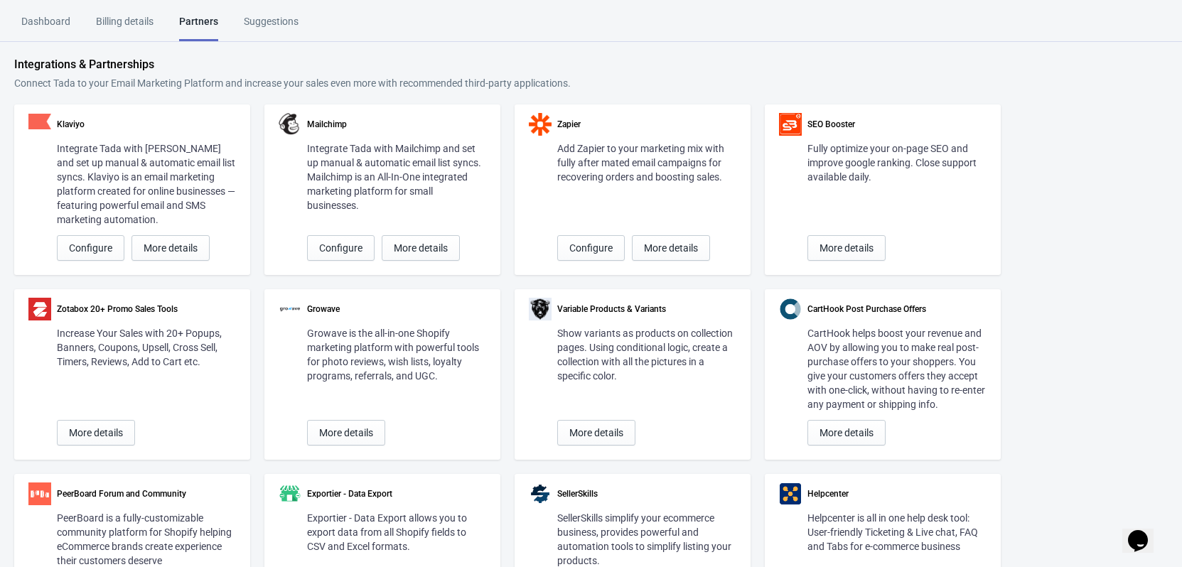
click at [274, 25] on div "Suggestions" at bounding box center [271, 26] width 55 height 25
click at [52, 18] on div "Dashboard" at bounding box center [45, 26] width 49 height 25
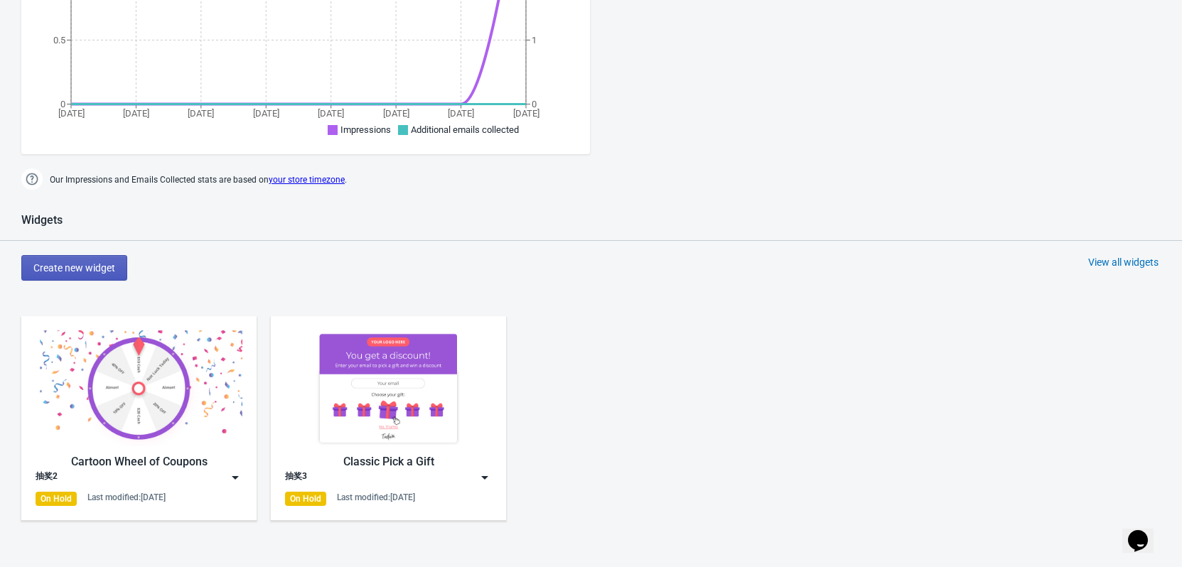
click at [111, 267] on span "Create new widget" at bounding box center [74, 267] width 82 height 11
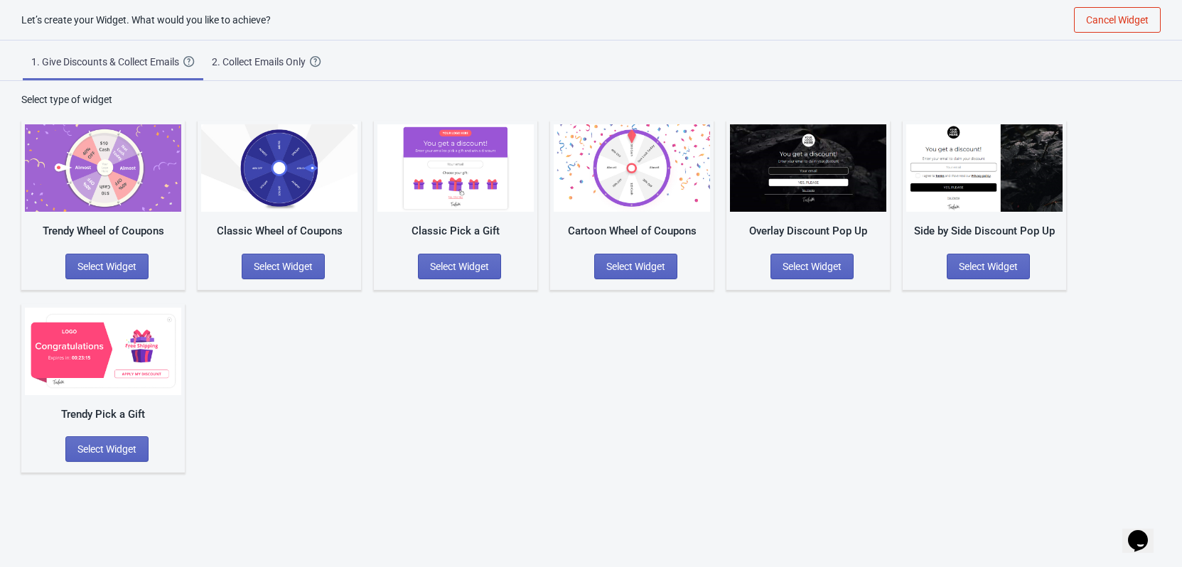
drag, startPoint x: 87, startPoint y: 265, endPoint x: 439, endPoint y: 432, distance: 389.2
click at [439, 432] on div "Trendy Wheel of Coupons Select Widget Classic Wheel of Coupons Select Widget Cl…" at bounding box center [591, 290] width 1140 height 366
click at [126, 268] on span "Select Widget" at bounding box center [106, 266] width 59 height 11
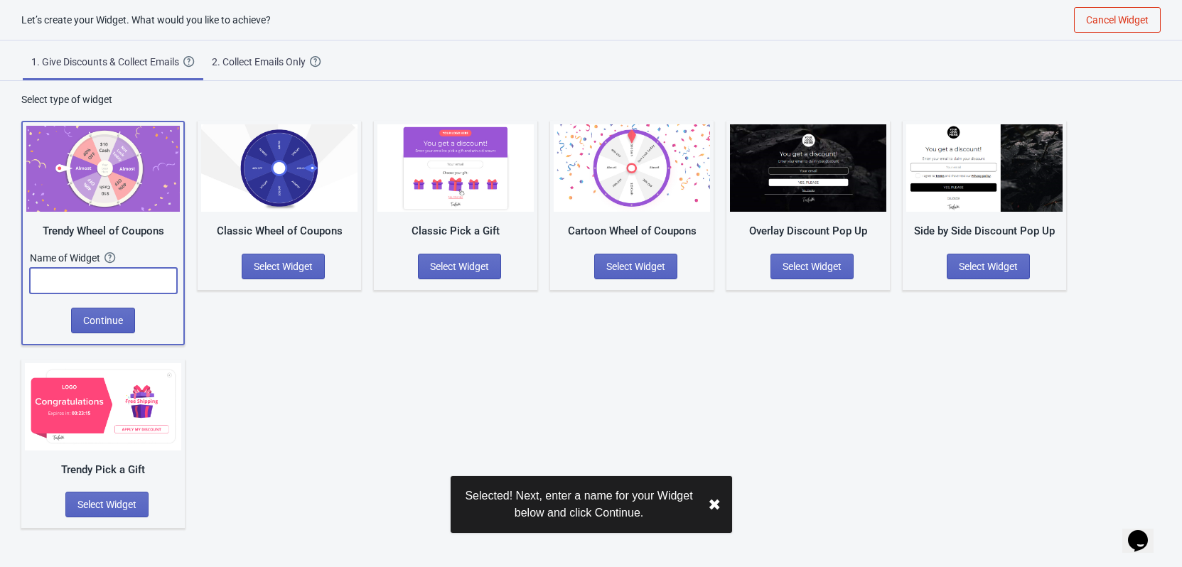
click at [82, 280] on input "text" at bounding box center [103, 281] width 147 height 26
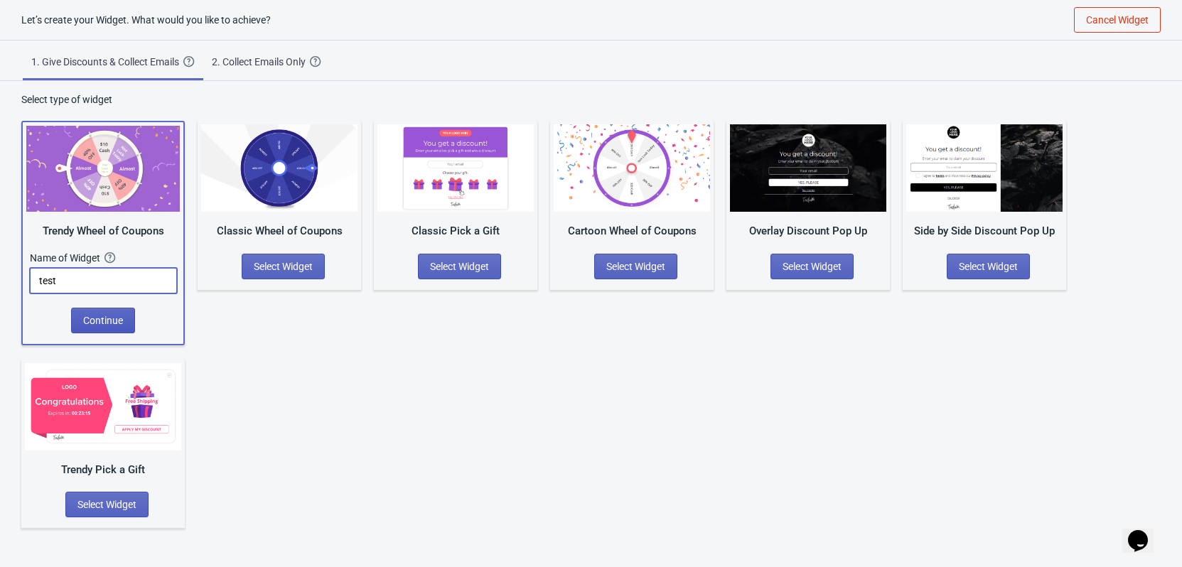
type input "test"
click at [112, 324] on span "Continue" at bounding box center [103, 320] width 40 height 11
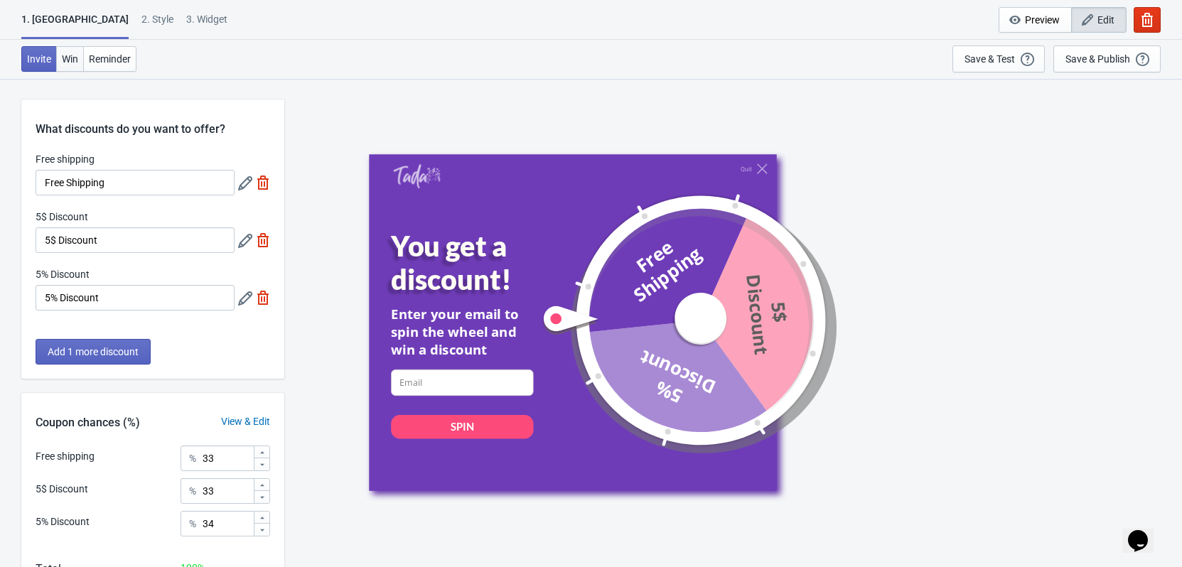
click at [72, 54] on span "Win" at bounding box center [70, 58] width 16 height 11
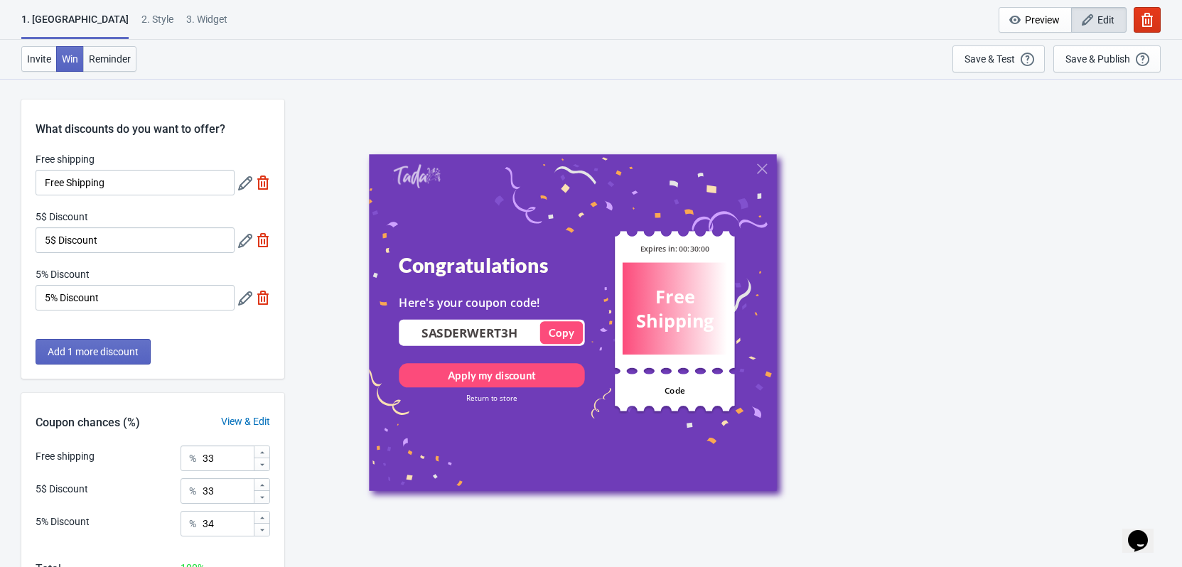
click at [106, 63] on span "Reminder" at bounding box center [110, 58] width 42 height 11
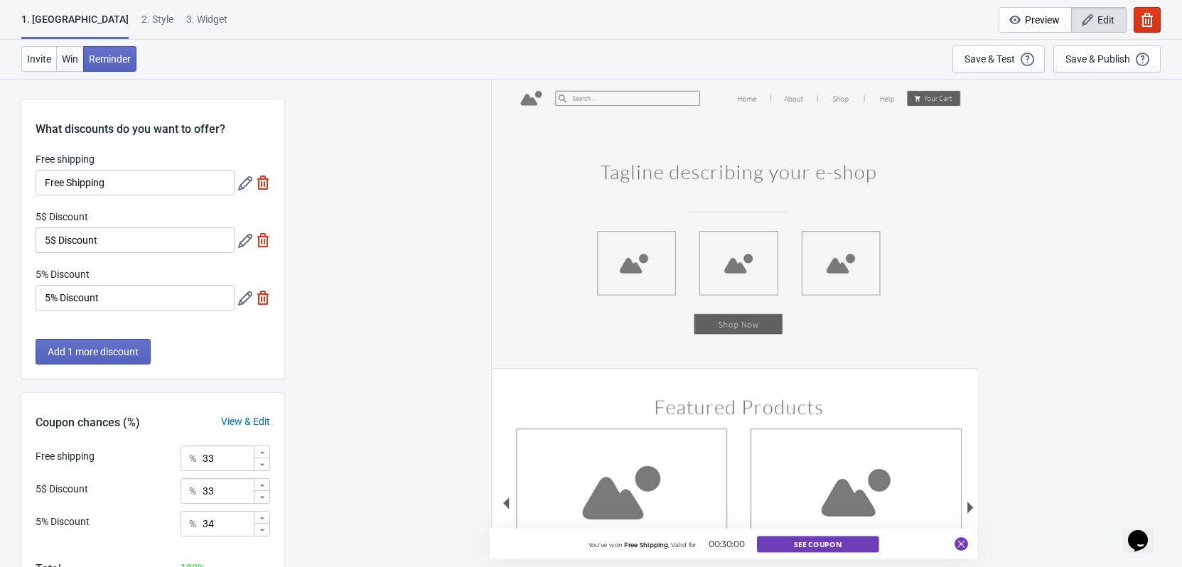
click at [71, 57] on span "Win" at bounding box center [70, 58] width 16 height 11
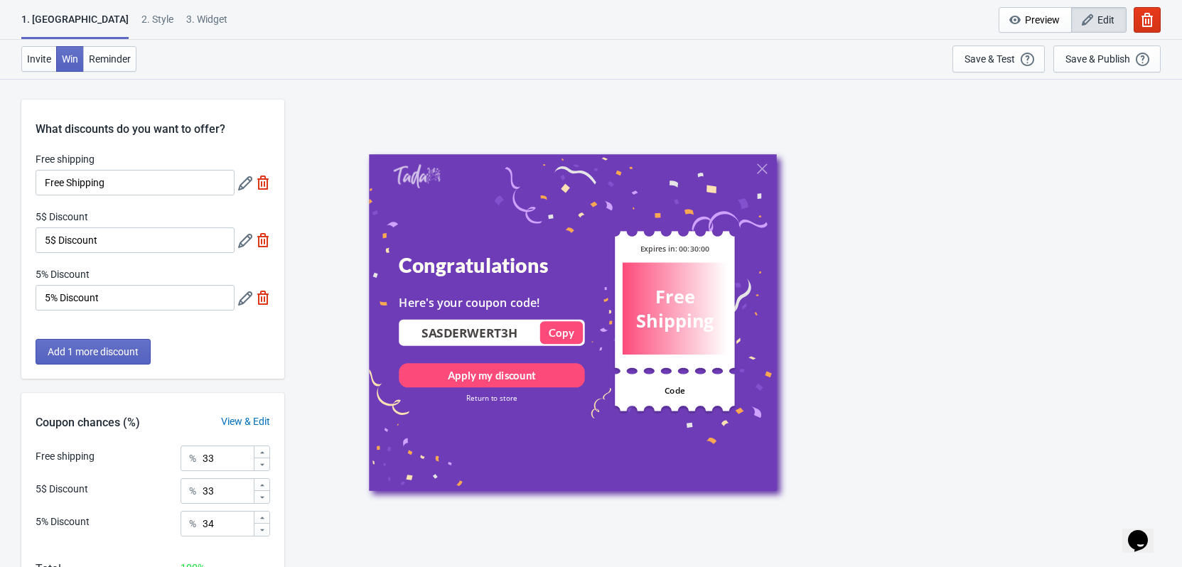
drag, startPoint x: 547, startPoint y: 77, endPoint x: 627, endPoint y: 89, distance: 81.1
click at [547, 77] on div "Invite Win Reminder Save & Test Open a Widget Preview of your site so that you …" at bounding box center [591, 59] width 1182 height 39
click at [627, 89] on div "Congratulations Here's your coupon code! SASDERWERT3H Copied Copy Apply my disc…" at bounding box center [733, 322] width 884 height 488
click at [733, 84] on div "Congratulations Here's your coupon code! SASDERWERT3H Copied Copy Apply my disc…" at bounding box center [733, 322] width 884 height 488
click at [820, 168] on div "Congratulations Here's your coupon code! SASDERWERT3H Copied Copy Apply my disc…" at bounding box center [733, 322] width 729 height 337
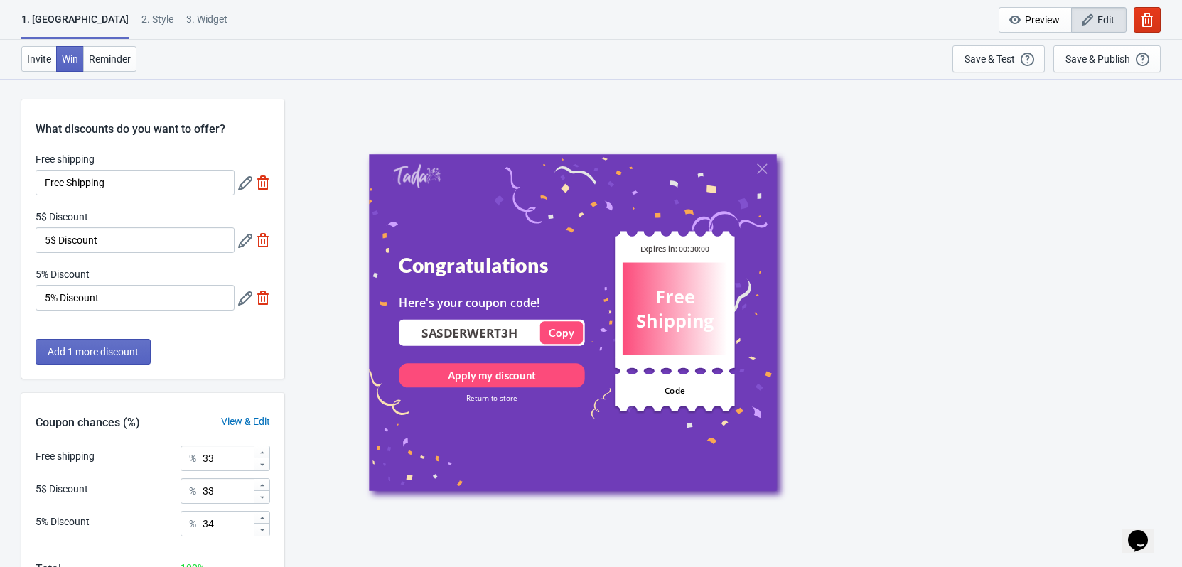
drag, startPoint x: 847, startPoint y: 220, endPoint x: 871, endPoint y: 238, distance: 29.9
click at [849, 222] on div "Congratulations Here's your coupon code! SASDERWERT3H Copied Copy Apply my disc…" at bounding box center [733, 322] width 729 height 337
click at [890, 252] on div "Congratulations Here's your coupon code! SASDERWERT3H Copied Copy Apply my disc…" at bounding box center [733, 322] width 729 height 337
